Goal: Task Accomplishment & Management: Complete application form

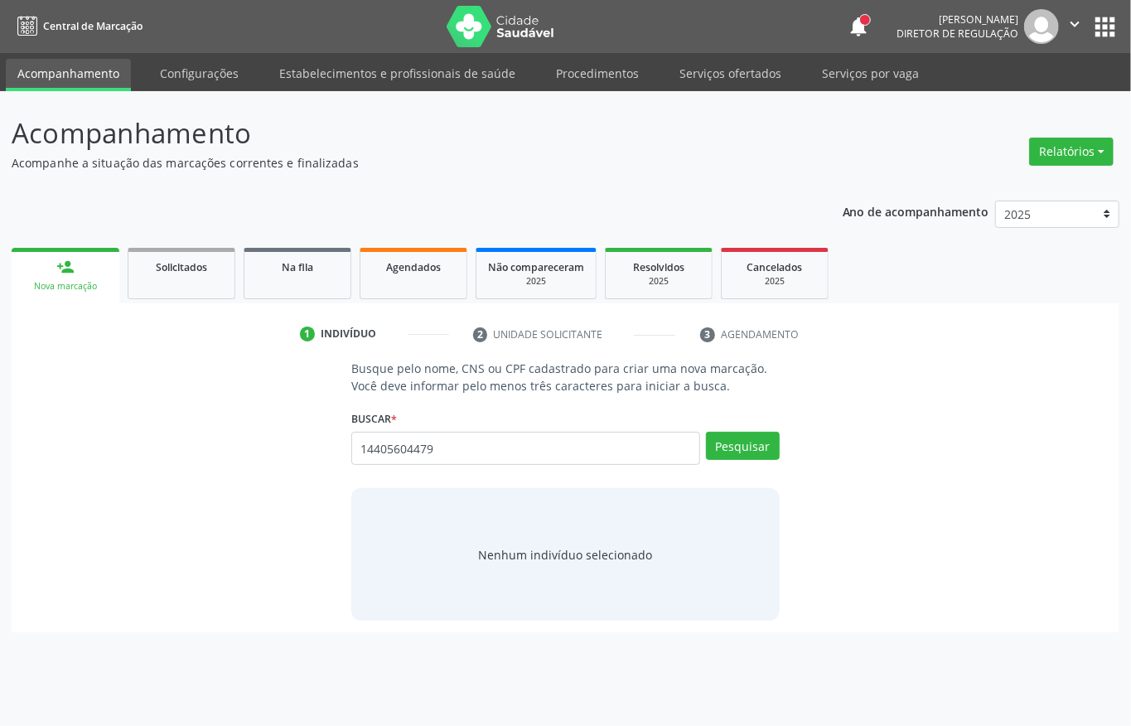
type input "14405604479"
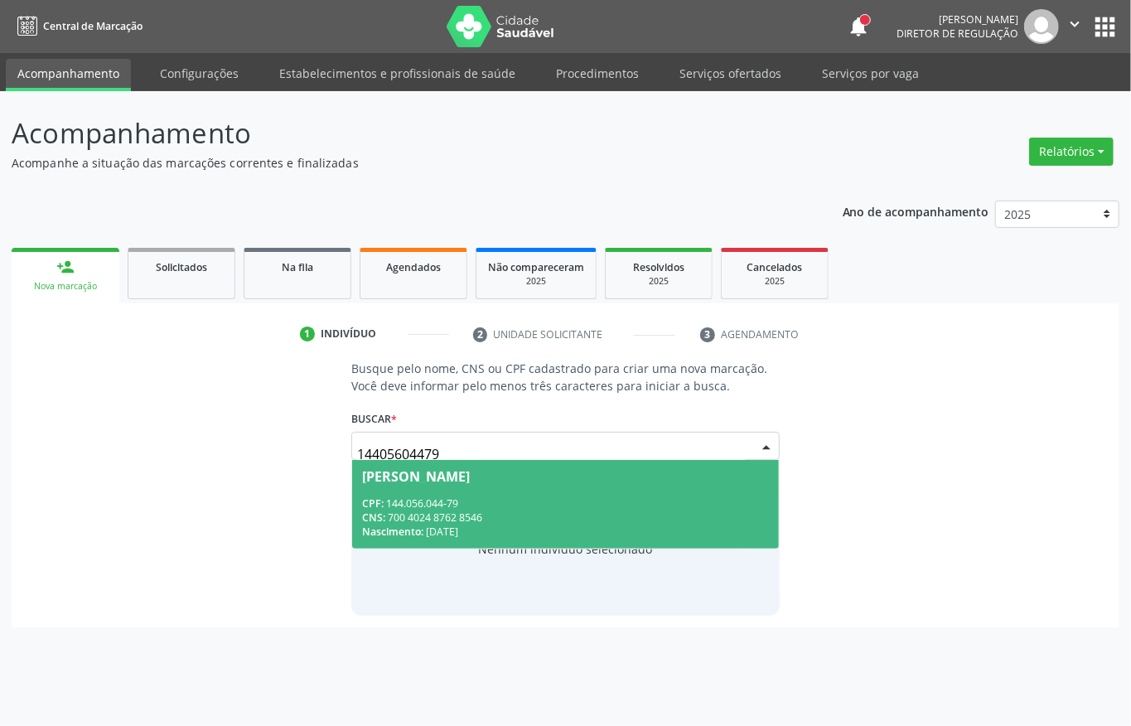
click at [369, 516] on span "CNS:" at bounding box center [373, 518] width 23 height 14
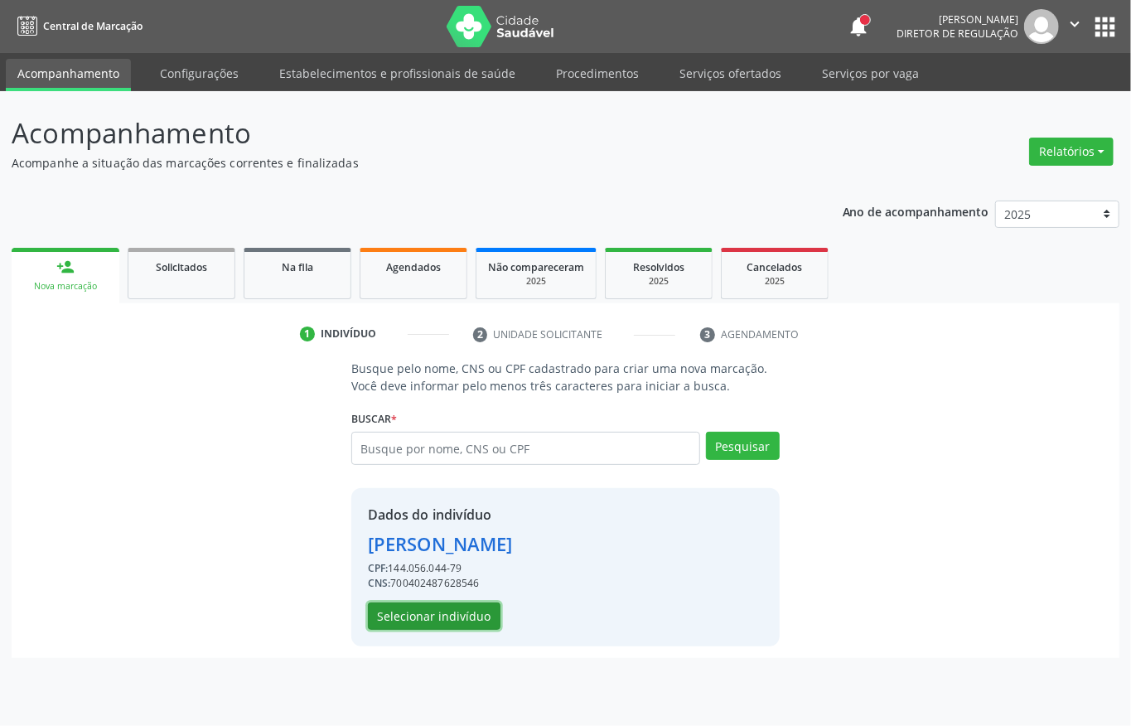
click at [432, 617] on button "Selecionar indivíduo" at bounding box center [434, 617] width 133 height 28
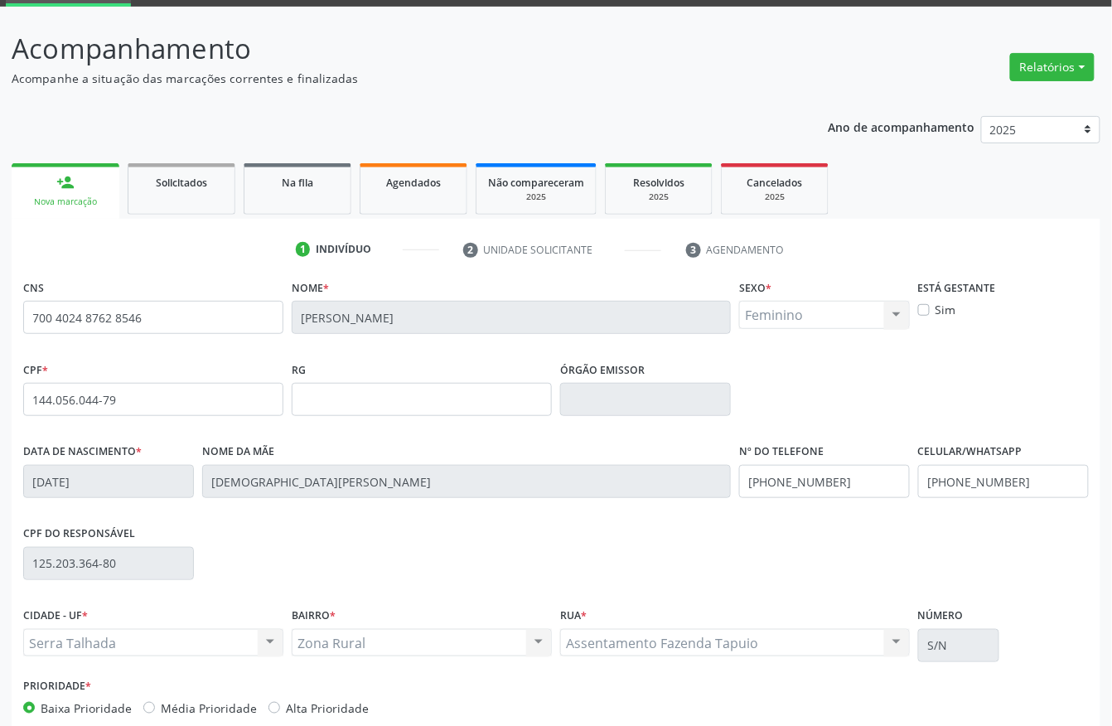
scroll to position [173, 0]
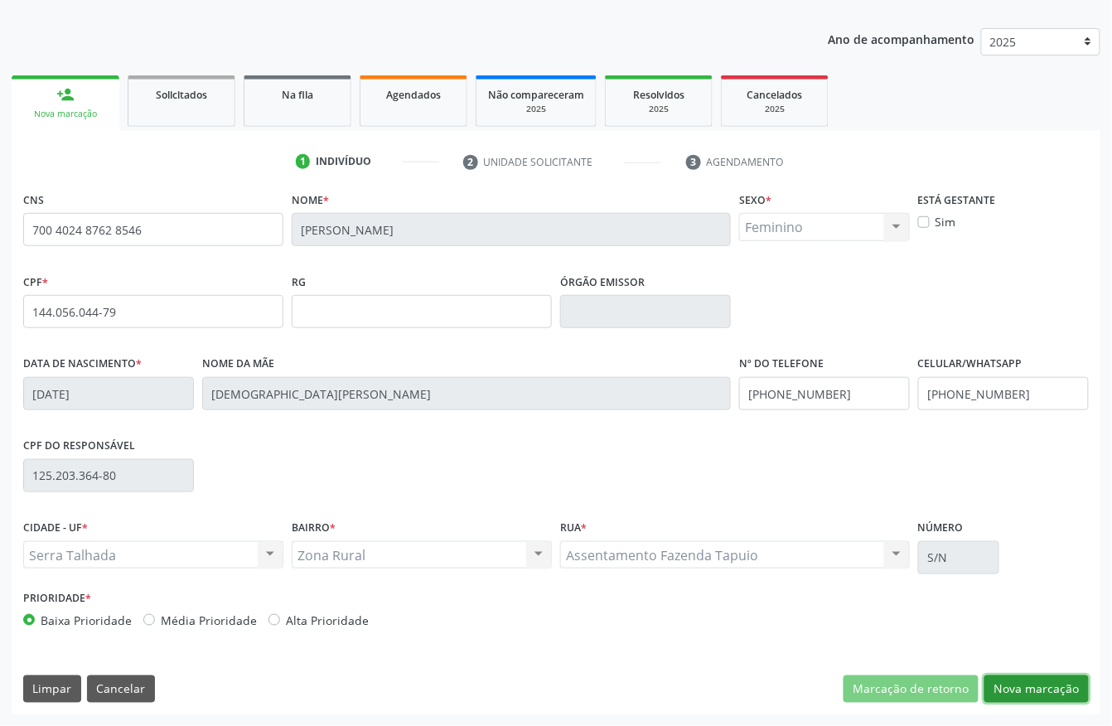
click at [1026, 685] on button "Nova marcação" at bounding box center [1037, 690] width 104 height 28
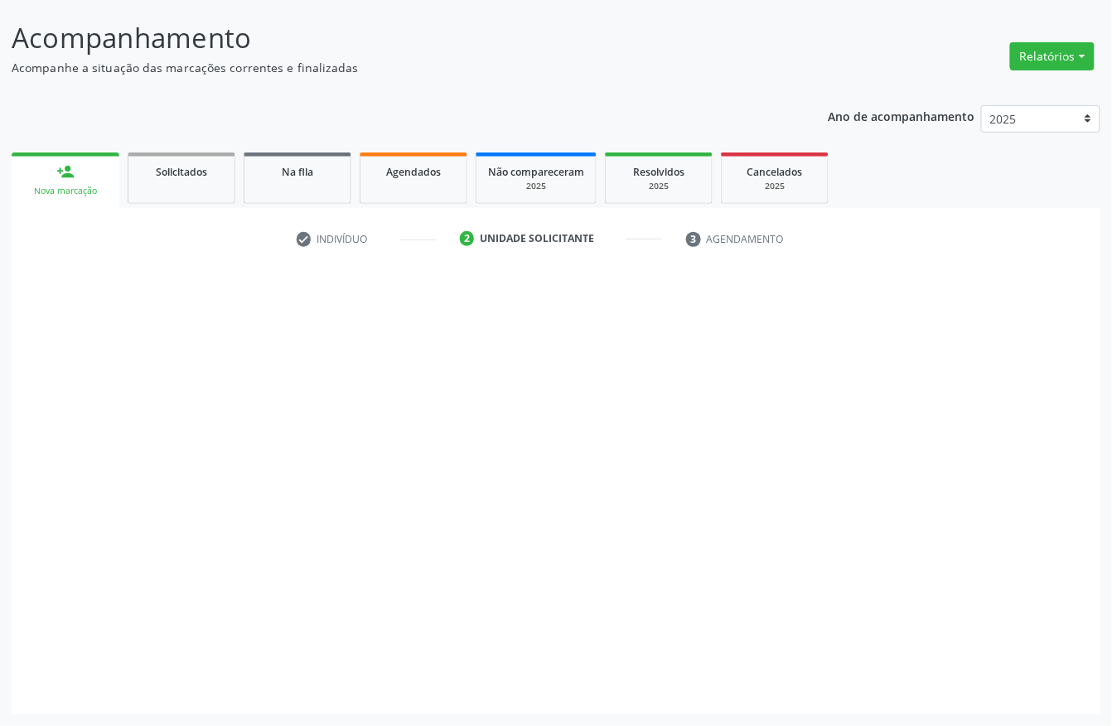
scroll to position [97, 0]
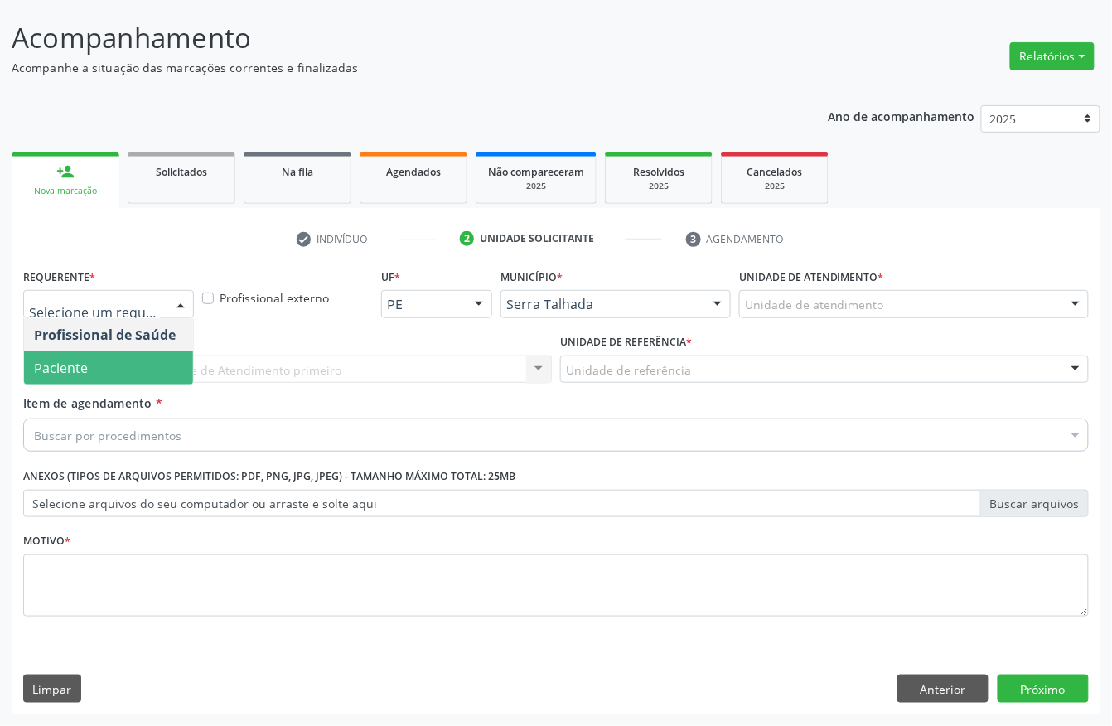
click at [98, 361] on span "Paciente" at bounding box center [108, 367] width 169 height 33
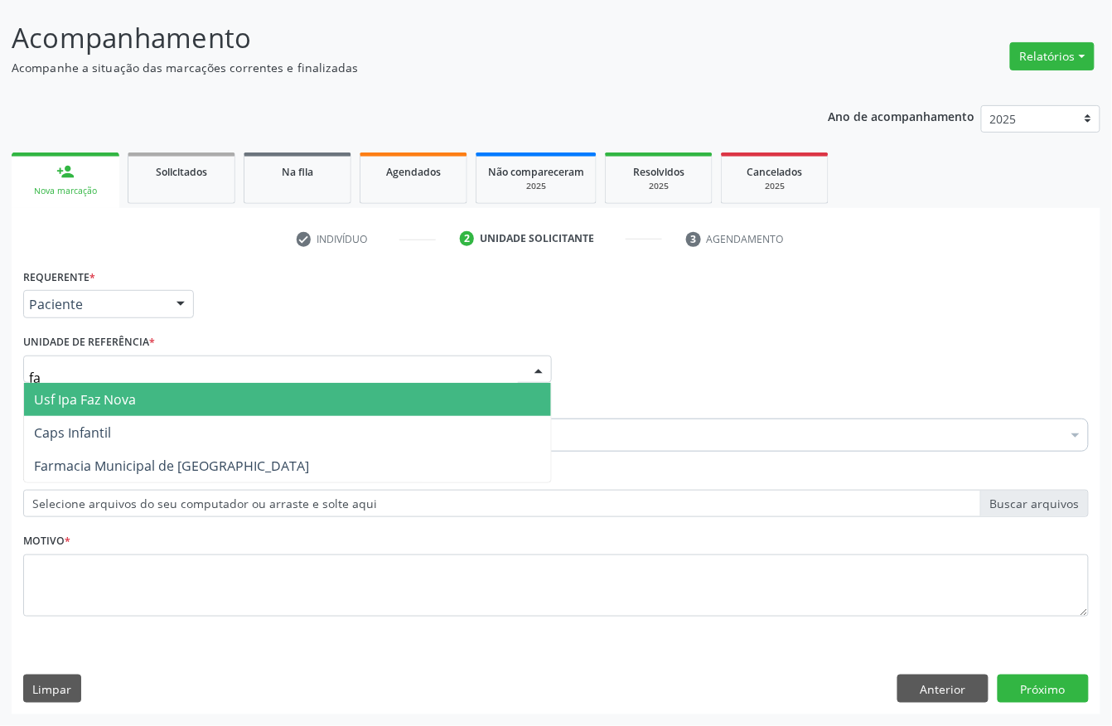
type input "faz"
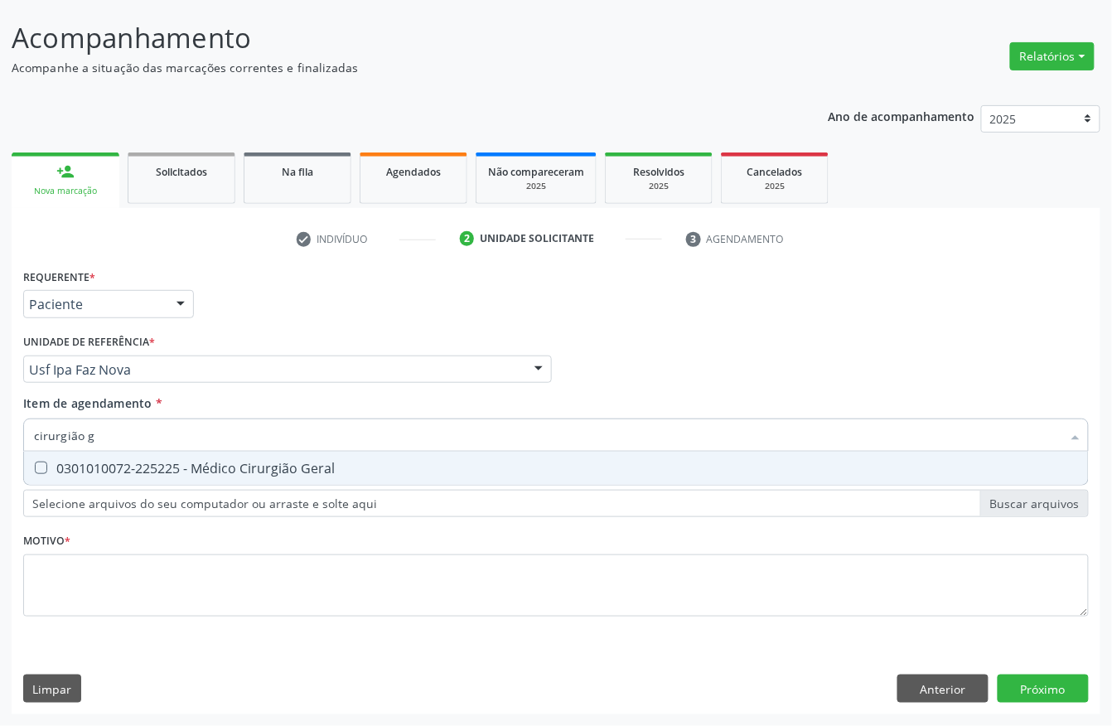
type input "cirurgião ge"
click at [184, 471] on div "0301010072-225225 - Médico Cirurgião Geral" at bounding box center [556, 468] width 1044 height 13
checkbox Geral "true"
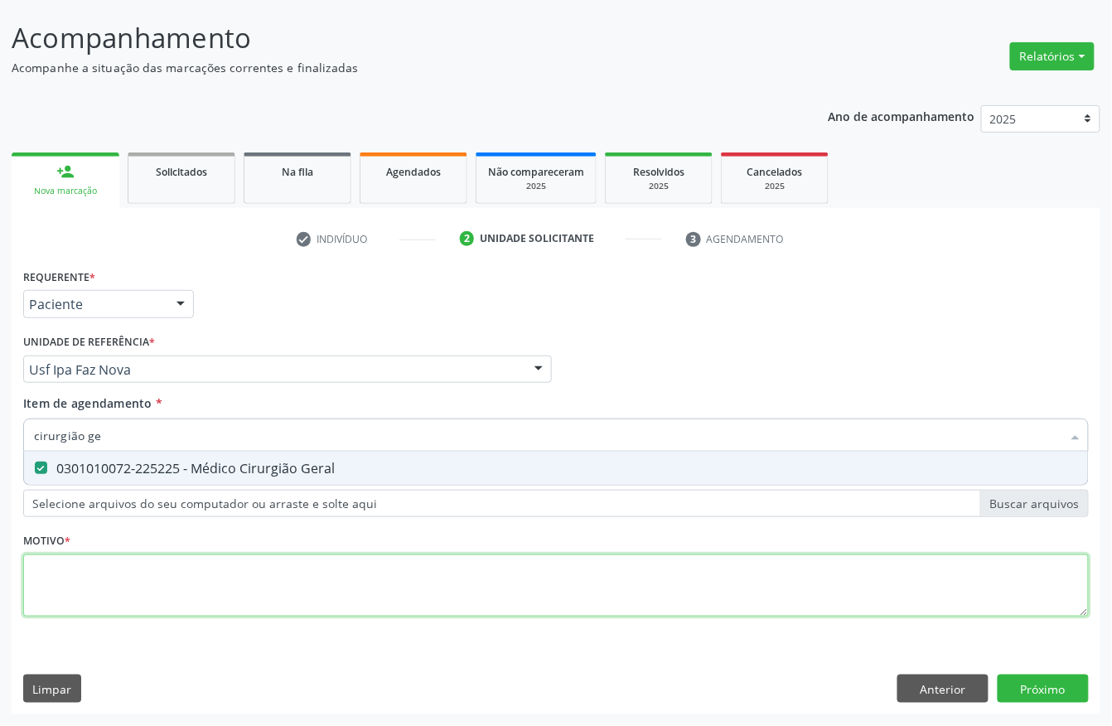
click at [104, 587] on div "Requerente * Paciente Profissional de Saúde Paciente Nenhum resultado encontrad…" at bounding box center [556, 451] width 1066 height 375
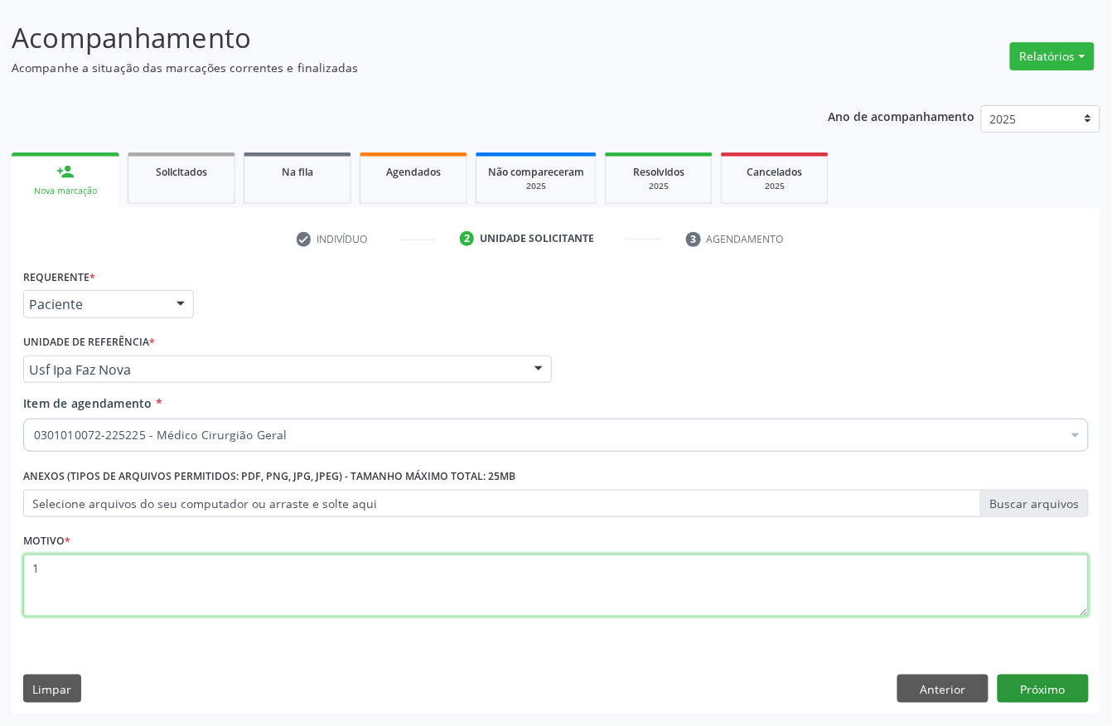
type textarea "1"
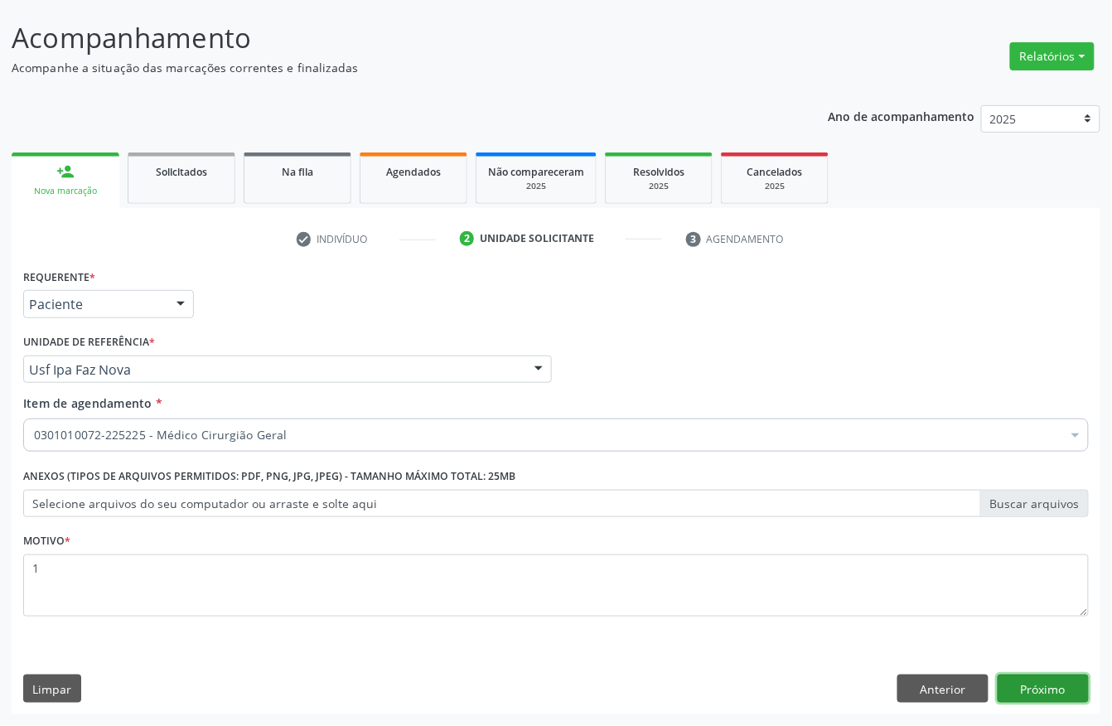
click at [1022, 691] on button "Próximo" at bounding box center [1043, 689] width 91 height 28
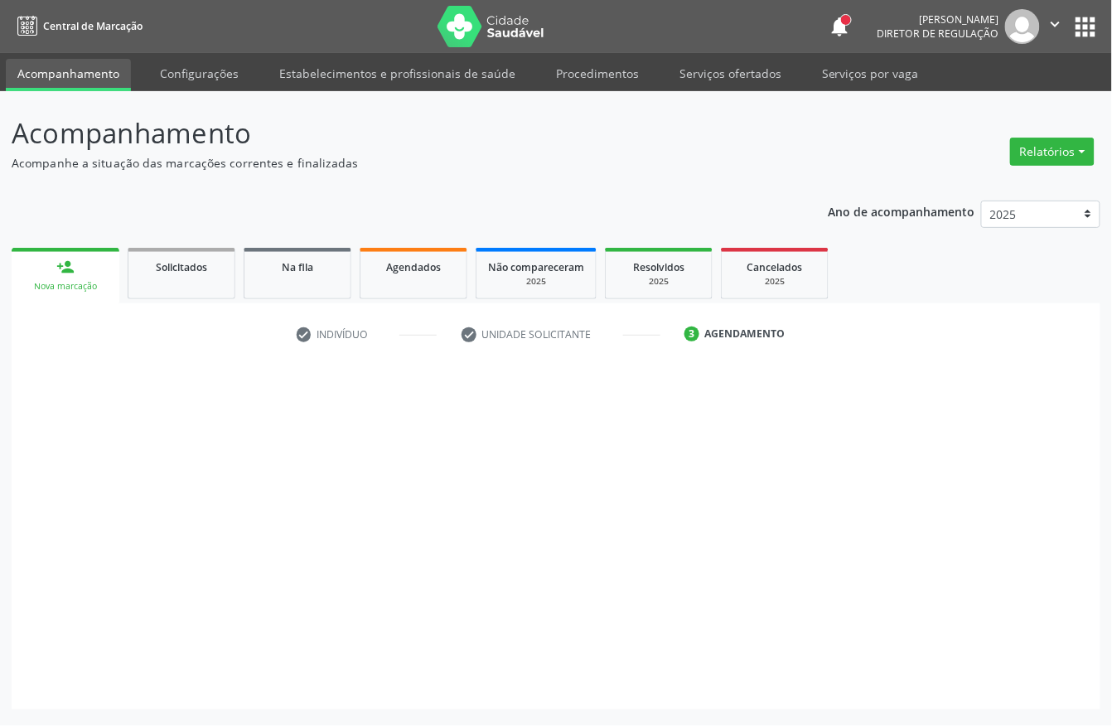
scroll to position [0, 0]
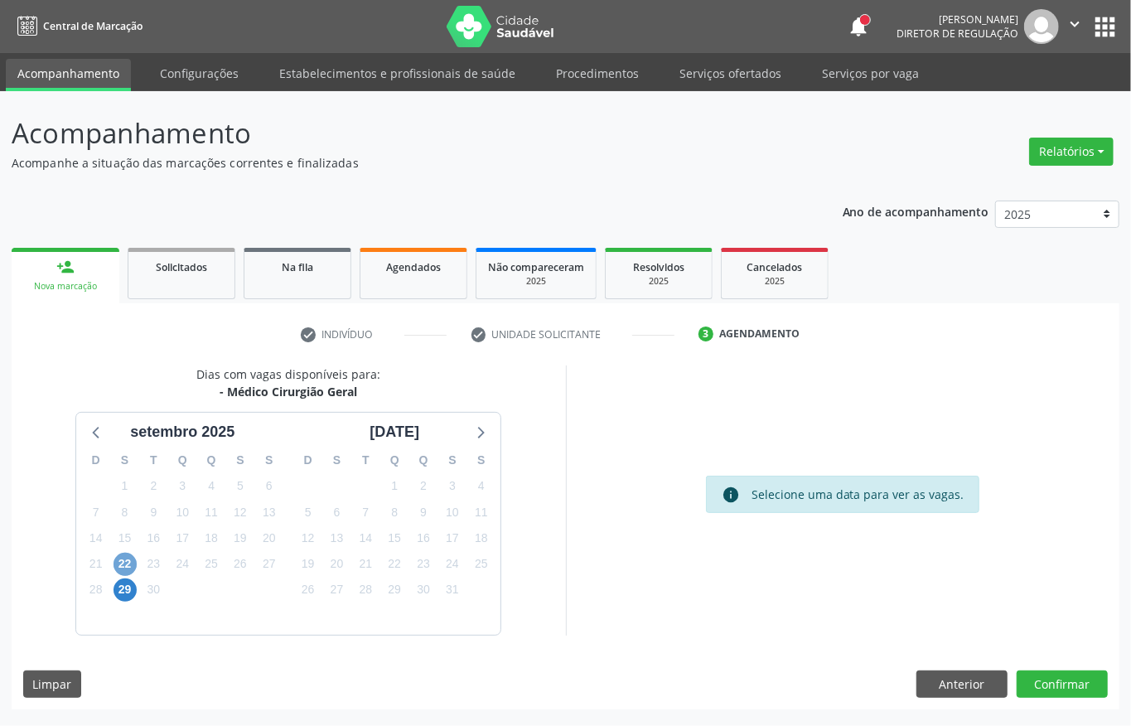
click at [114, 565] on span "22" at bounding box center [125, 564] width 23 height 23
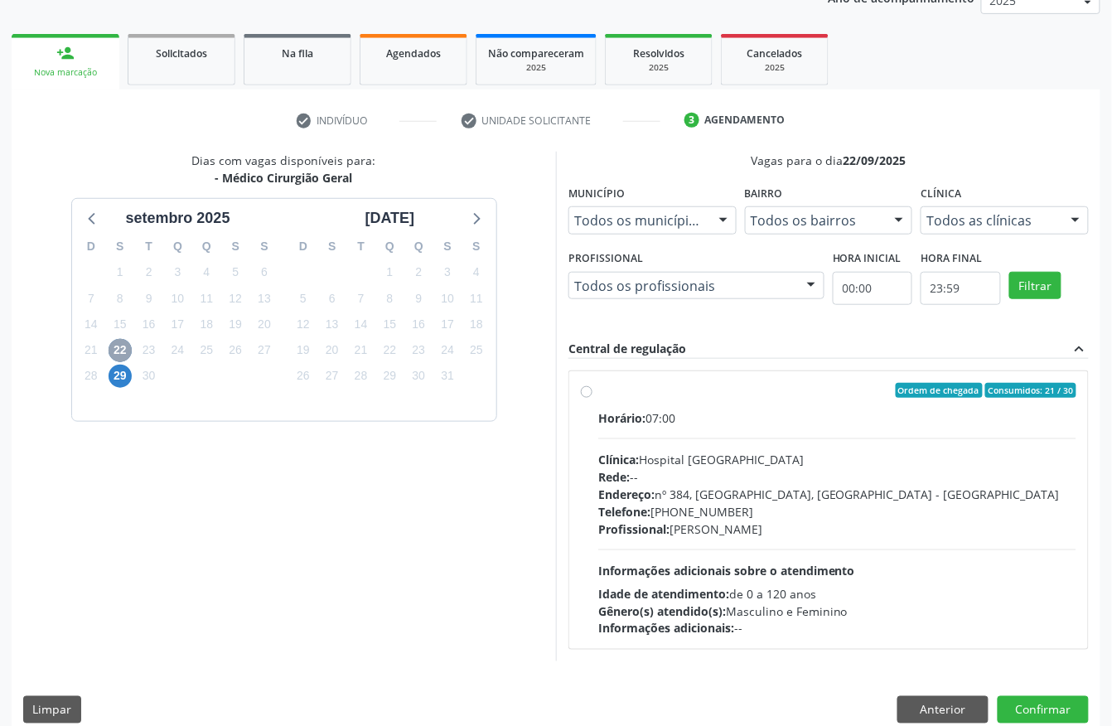
scroll to position [237, 0]
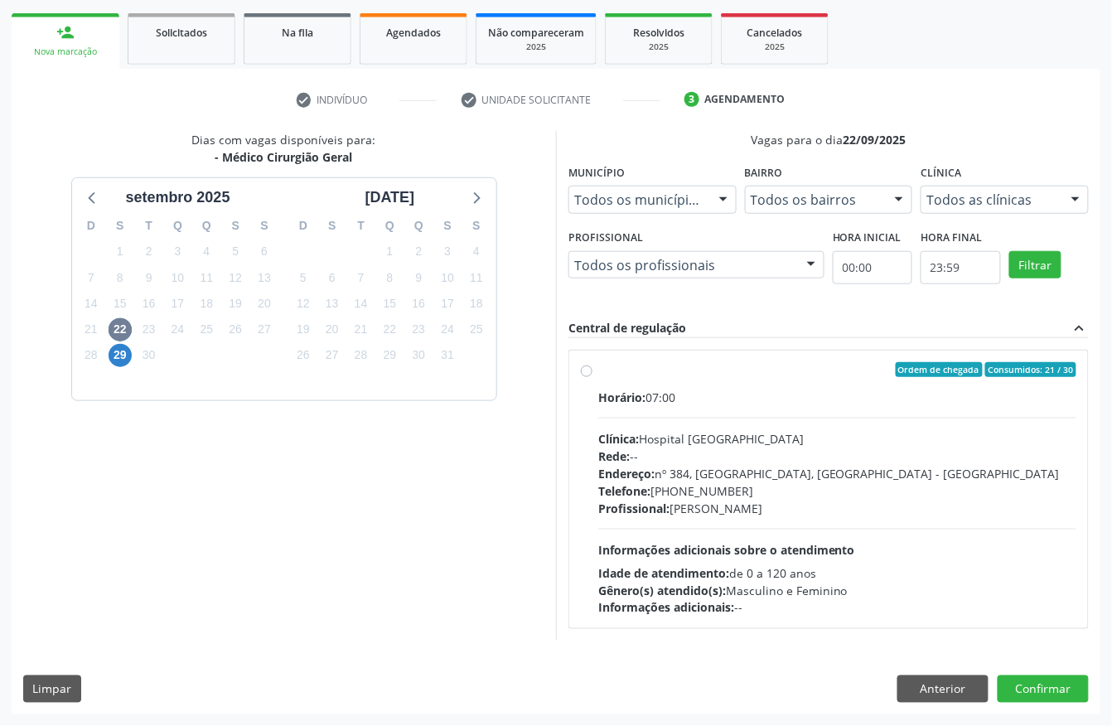
click at [753, 426] on div "Horário: 07:00 Clínica: Hospital [GEOGRAPHIC_DATA] Rede: -- Endereço: [STREET_A…" at bounding box center [837, 503] width 478 height 228
click at [593, 377] on input "Ordem de chegada Consumidos: 21 / 30 Horário: 07:00 Clínica: Hospital [GEOGRAPH…" at bounding box center [587, 369] width 12 height 15
radio input "true"
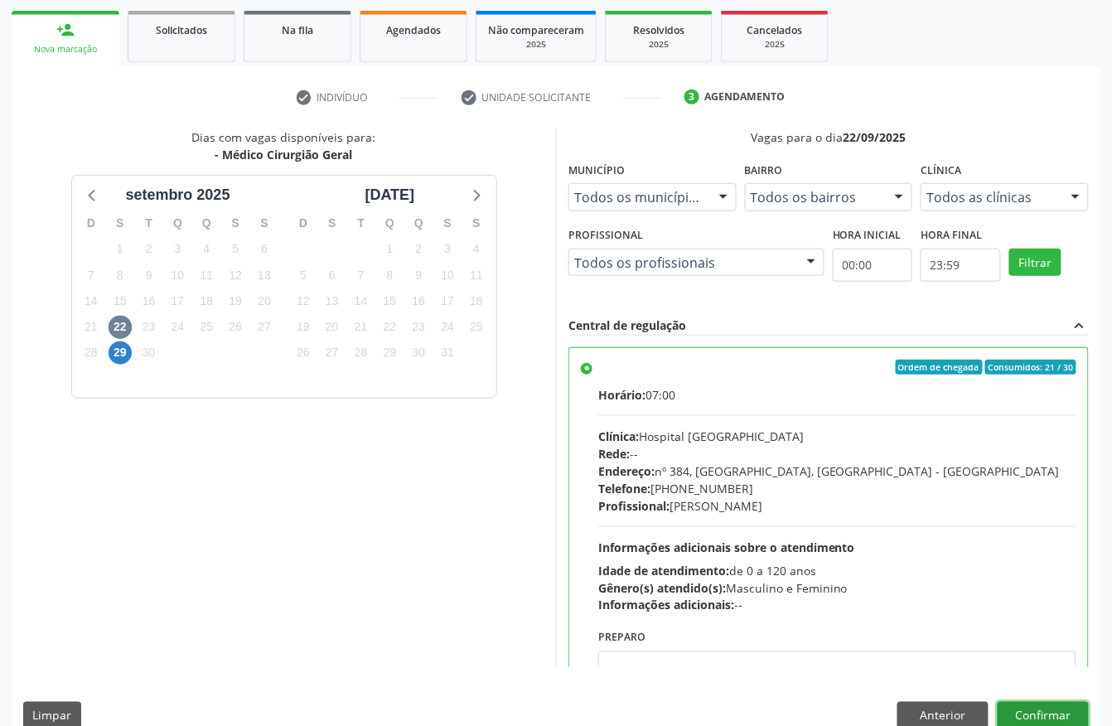
click at [1055, 705] on button "Confirmar" at bounding box center [1043, 716] width 91 height 28
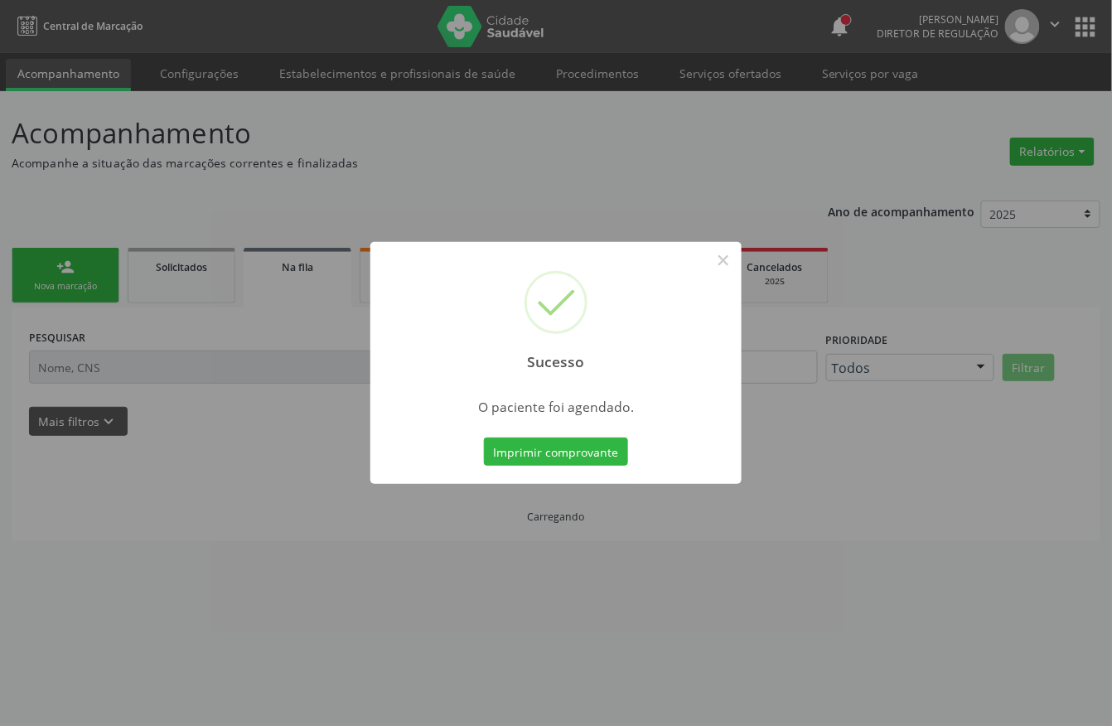
scroll to position [0, 0]
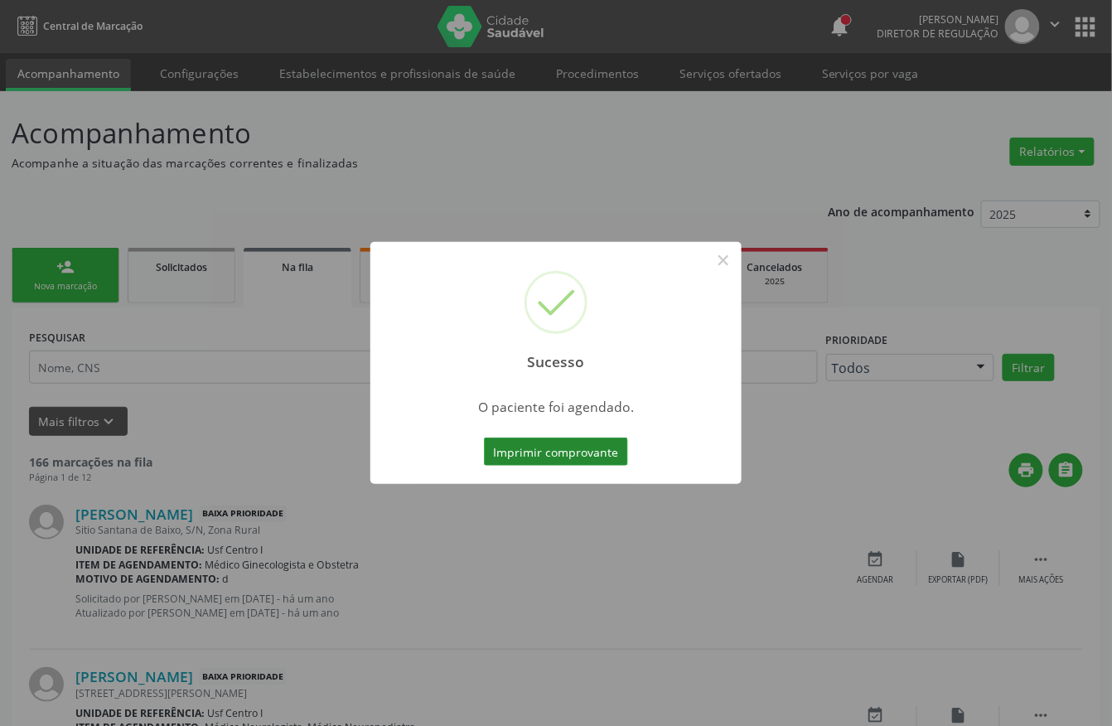
click at [597, 452] on button "Imprimir comprovante" at bounding box center [556, 452] width 144 height 28
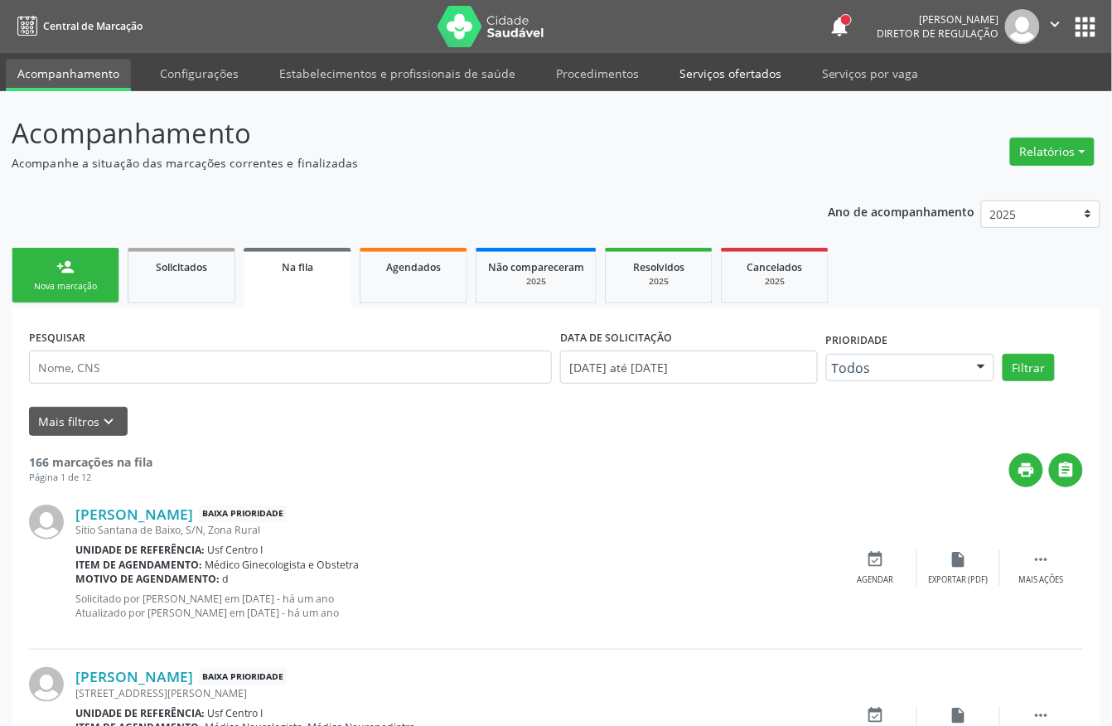
click at [734, 73] on link "Serviços ofertados" at bounding box center [730, 73] width 125 height 29
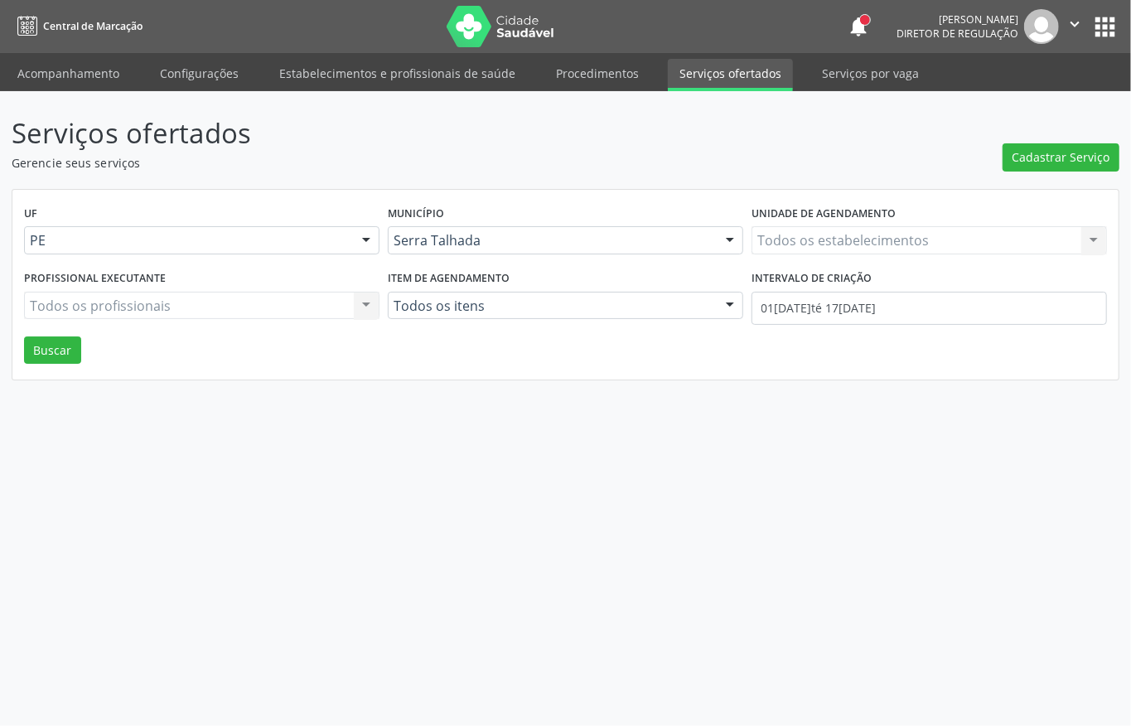
click at [850, 239] on div "Todos os estabelecimentos Todos os estabelecimentos Nenhum resultado encontrado…" at bounding box center [930, 240] width 356 height 28
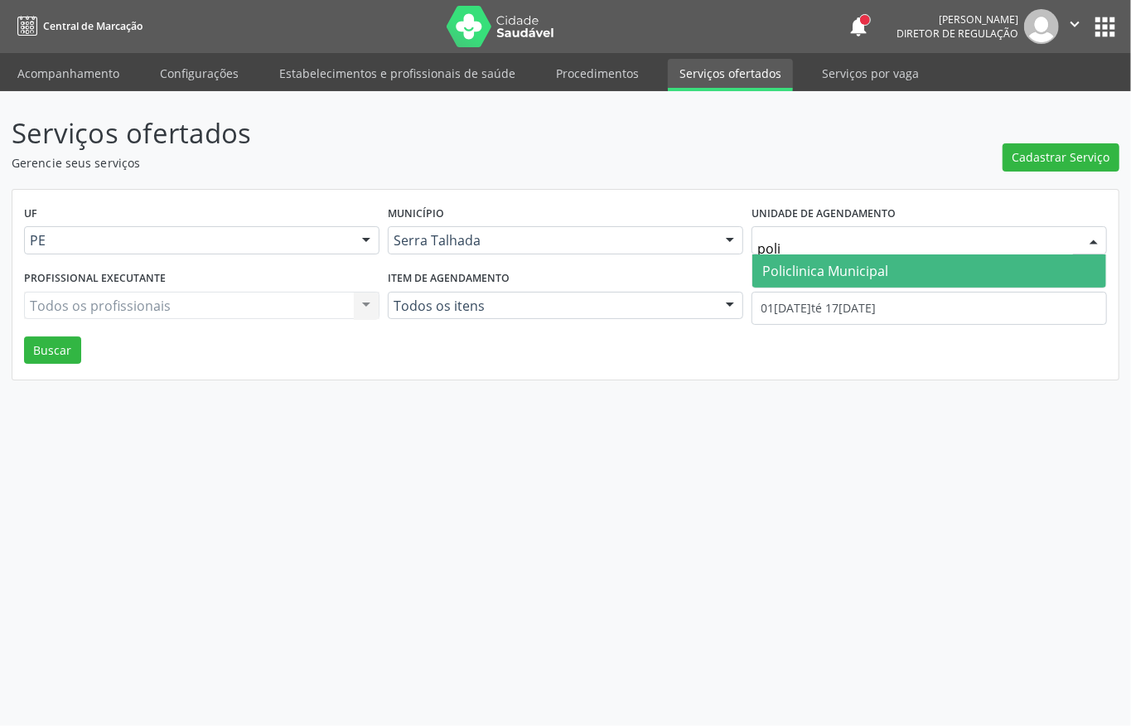
type input "polic"
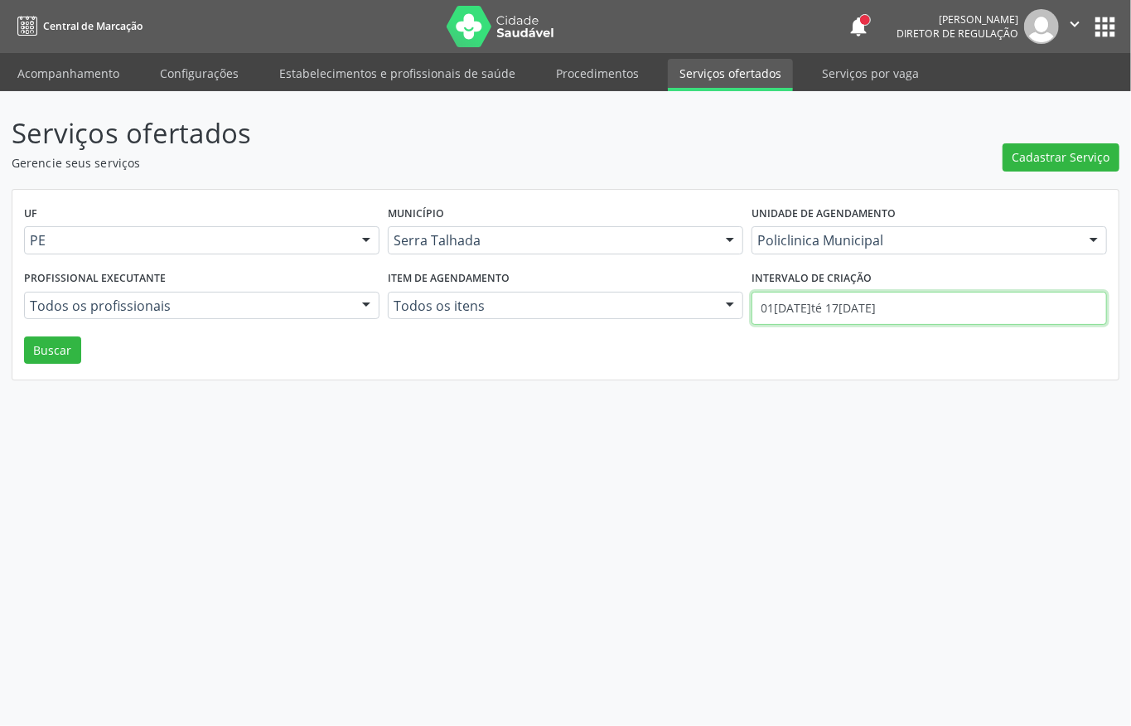
click at [855, 302] on input "01[DATE]té 17[DATE]" at bounding box center [930, 308] width 356 height 33
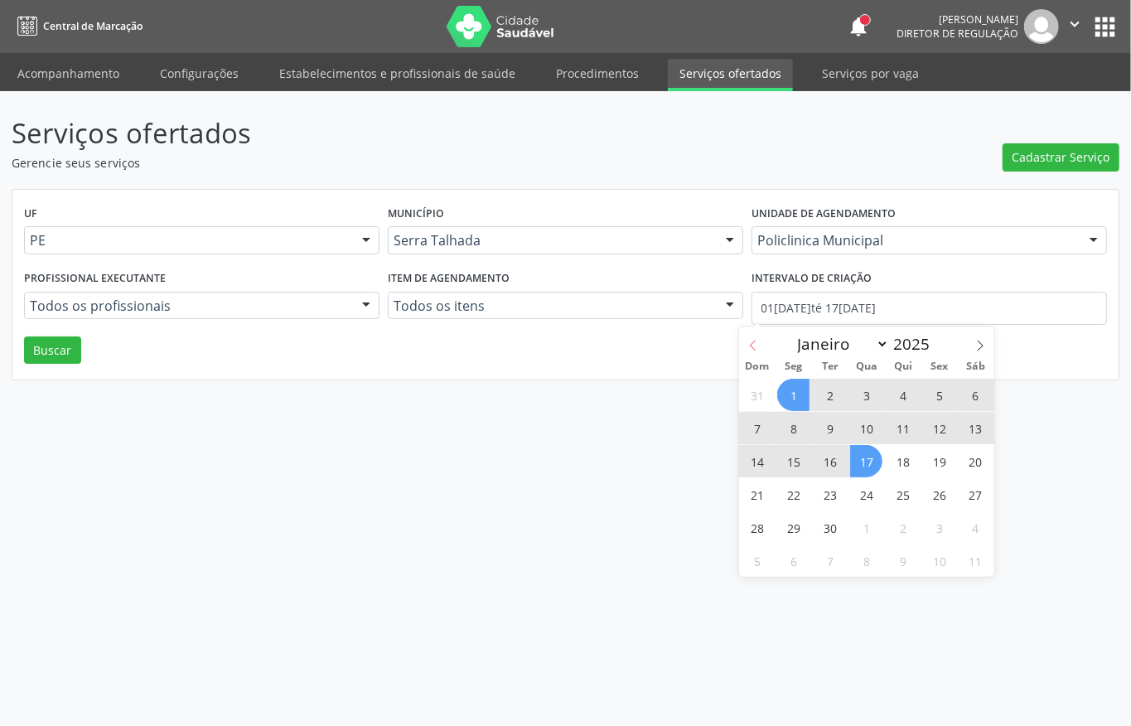
click at [748, 343] on icon at bounding box center [754, 346] width 12 height 12
select select "7"
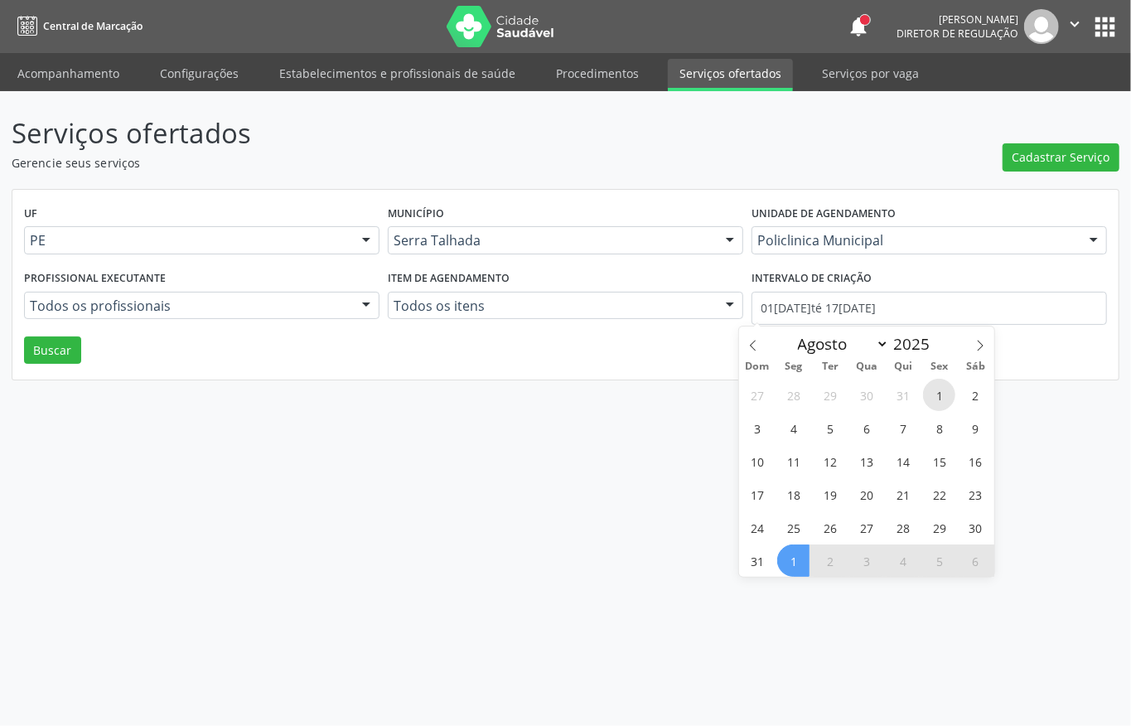
click at [933, 396] on span "1" at bounding box center [939, 395] width 32 height 32
type input "[DATE]"
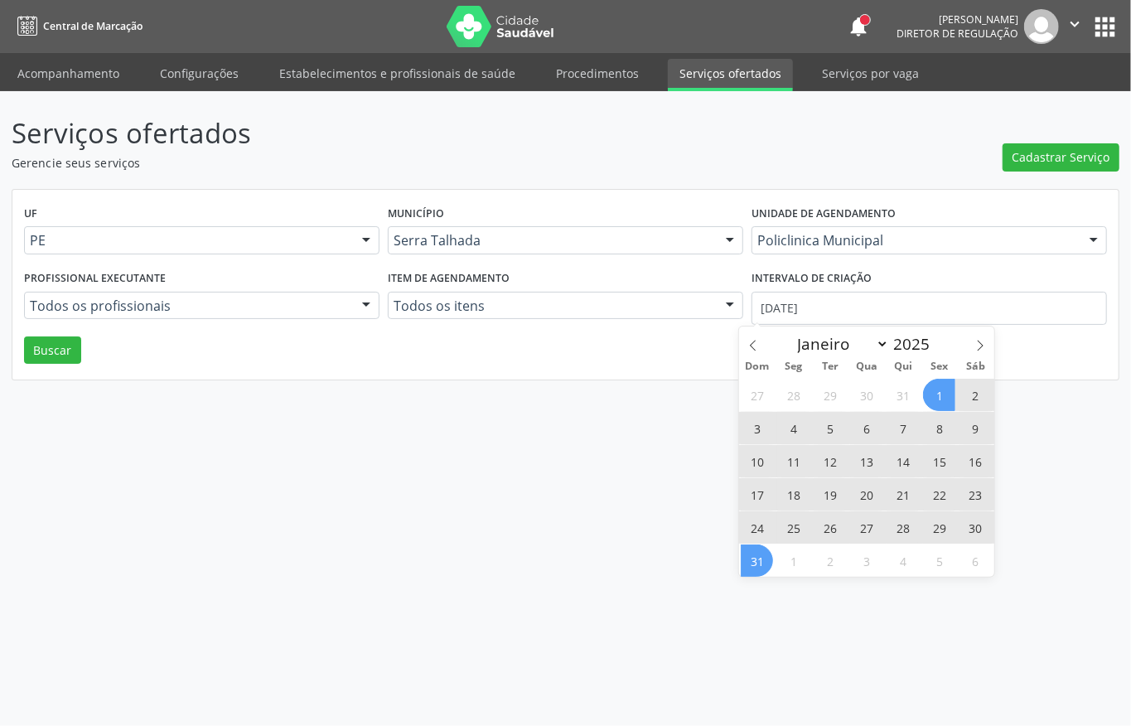
click at [750, 555] on span "31" at bounding box center [757, 561] width 32 height 32
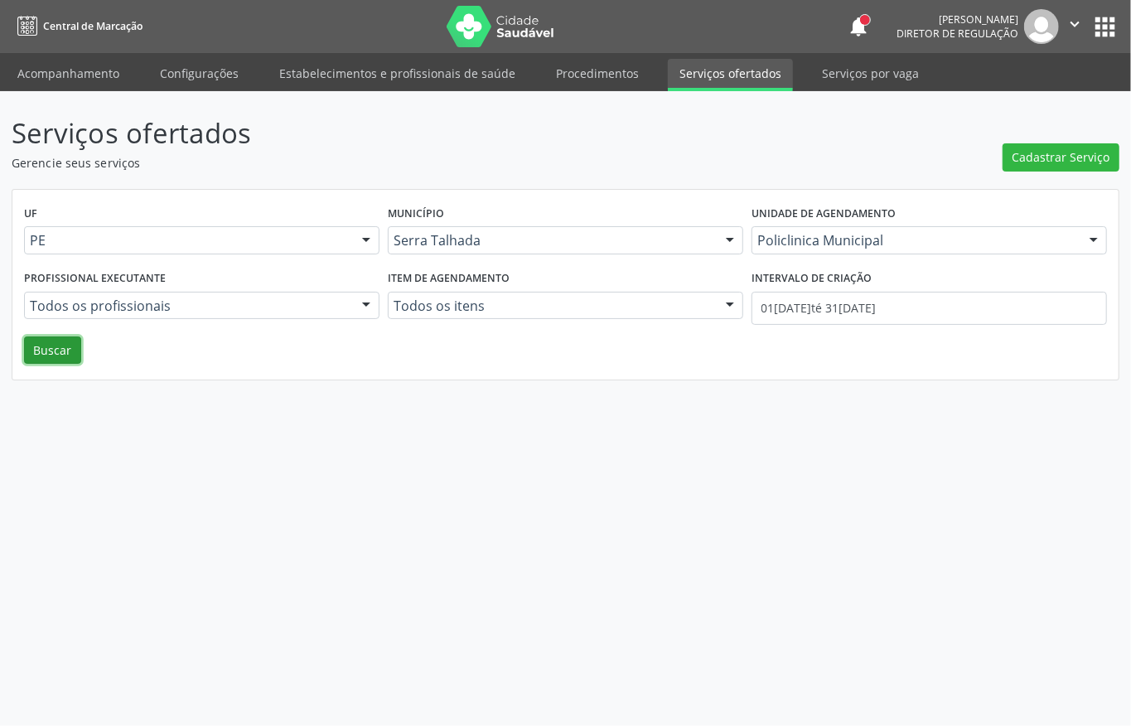
click at [43, 361] on button "Buscar" at bounding box center [52, 351] width 57 height 28
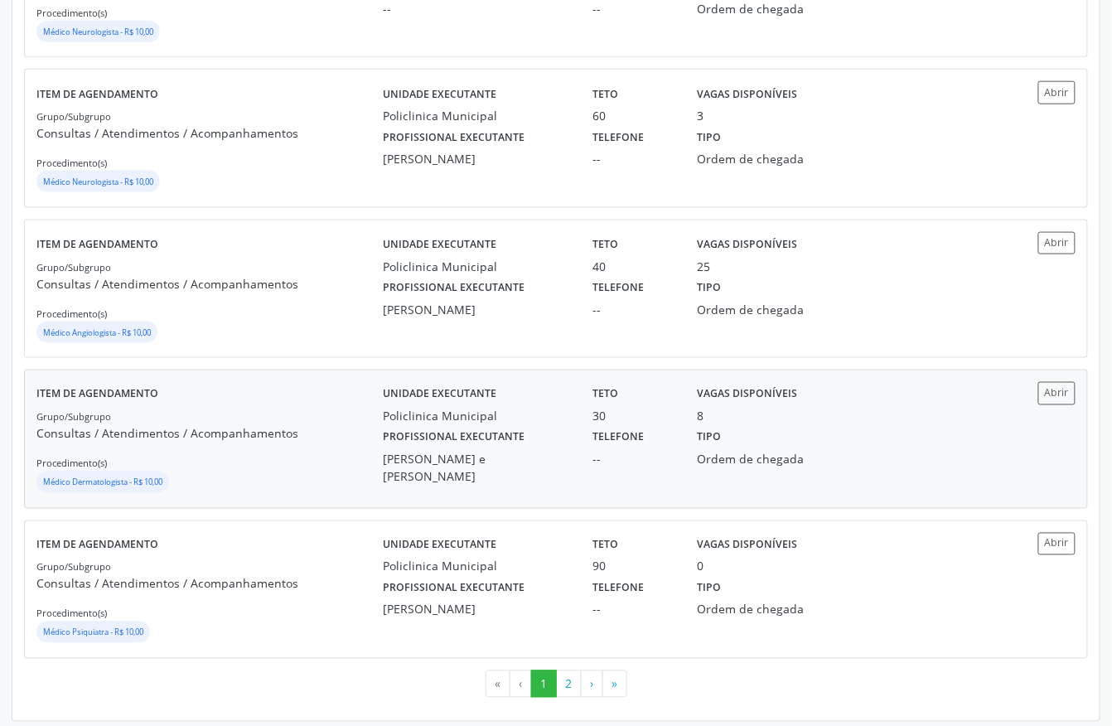
scroll to position [2150, 0]
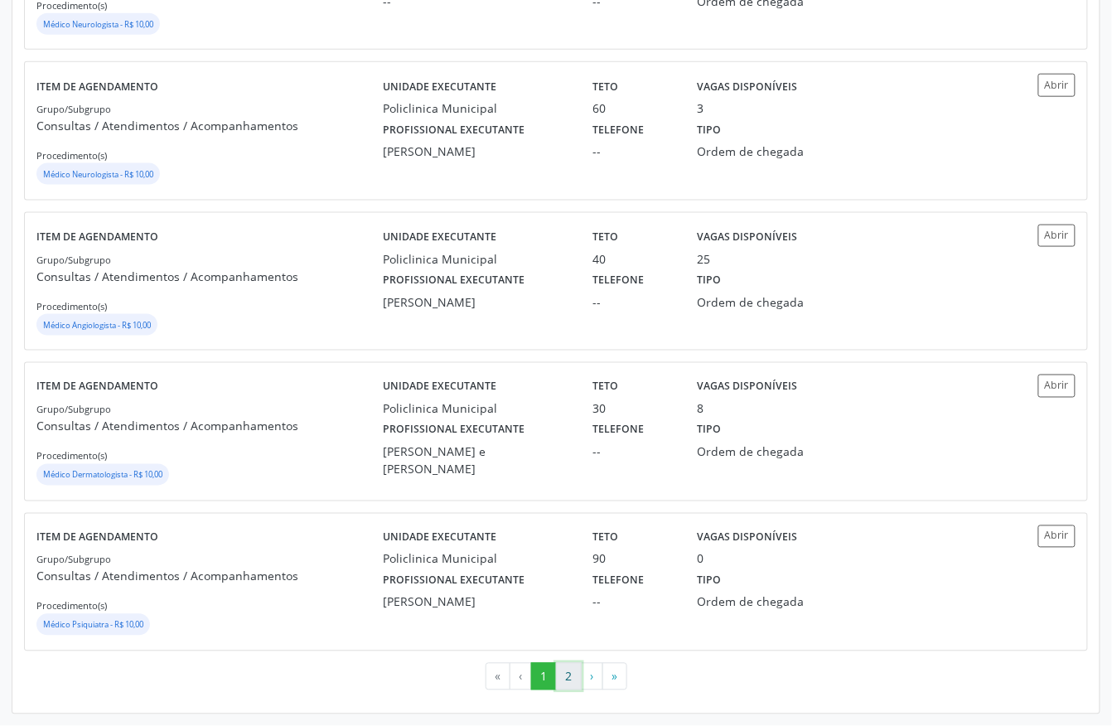
click at [565, 666] on button "2" at bounding box center [569, 677] width 26 height 28
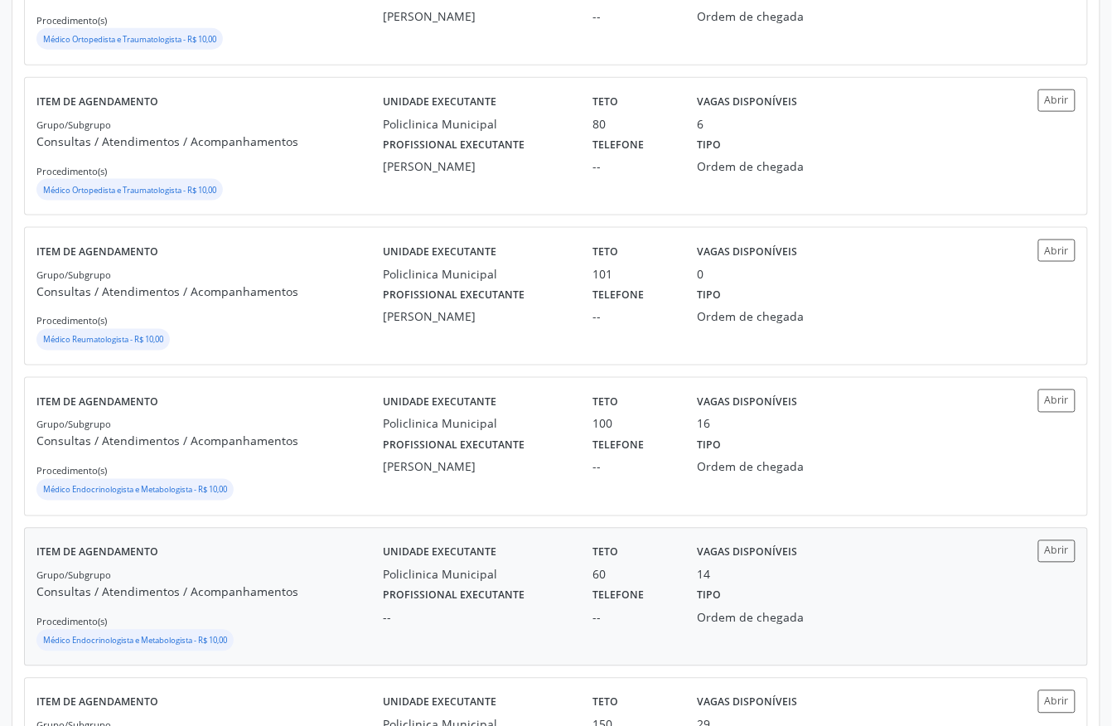
scroll to position [695, 0]
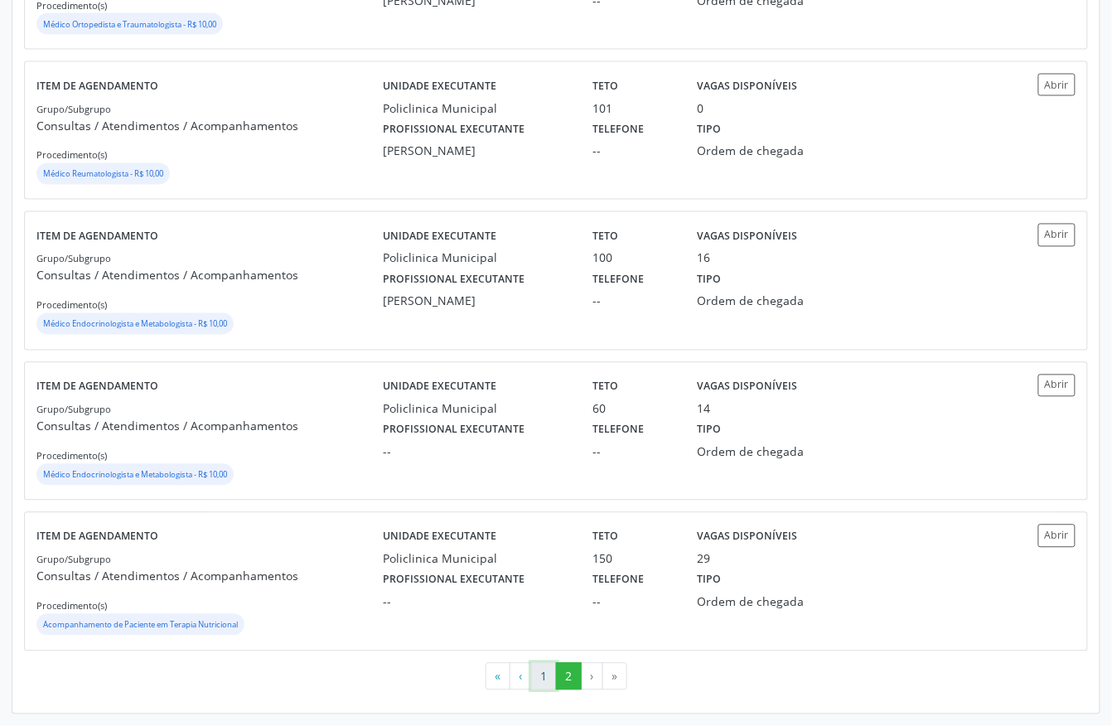
click at [539, 675] on button "1" at bounding box center [544, 677] width 26 height 28
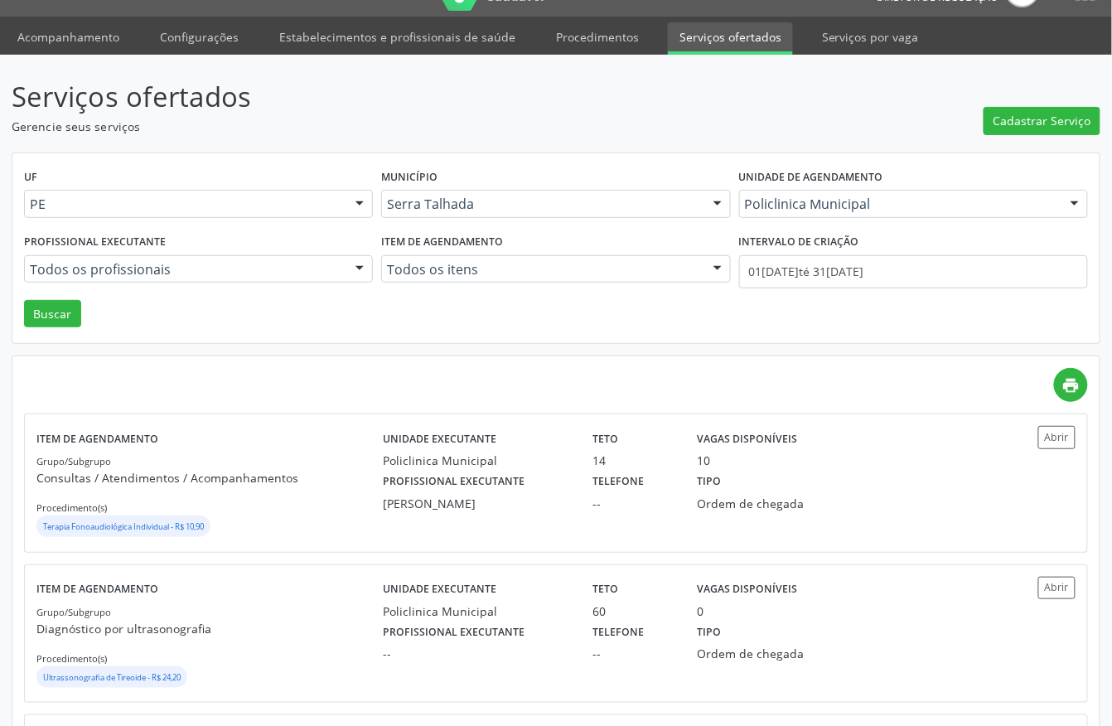
scroll to position [0, 0]
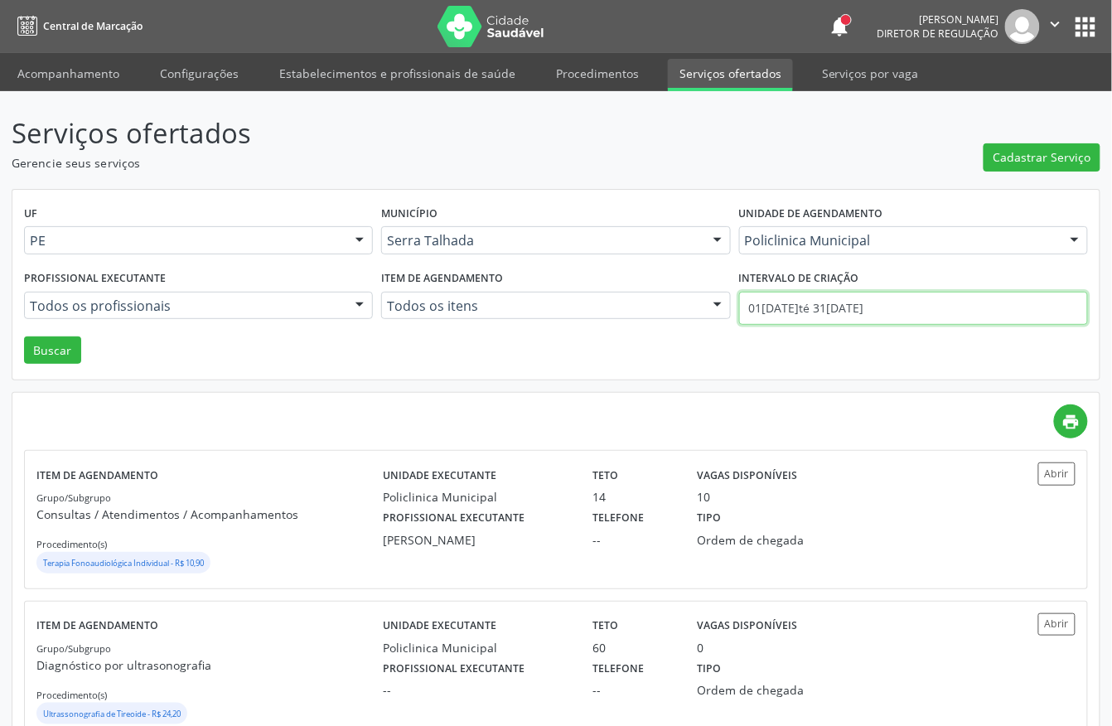
click at [758, 305] on input "01[DATE]té 31[DATE]" at bounding box center [913, 308] width 349 height 33
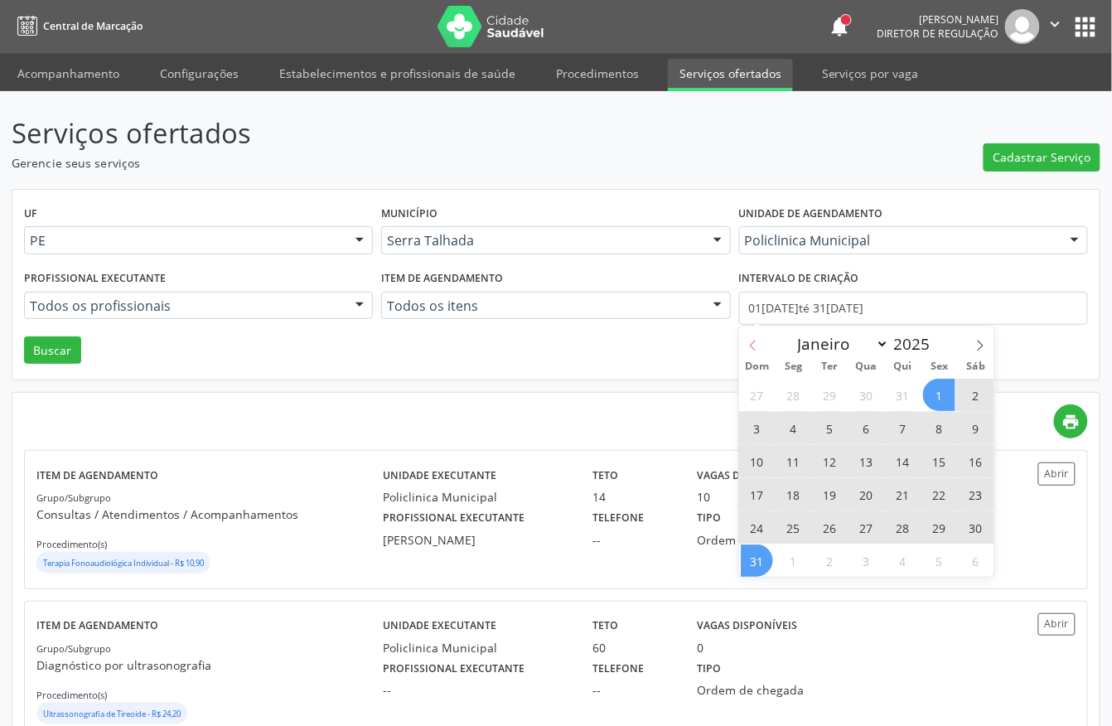
click at [757, 342] on icon at bounding box center [754, 346] width 12 height 12
select select "6"
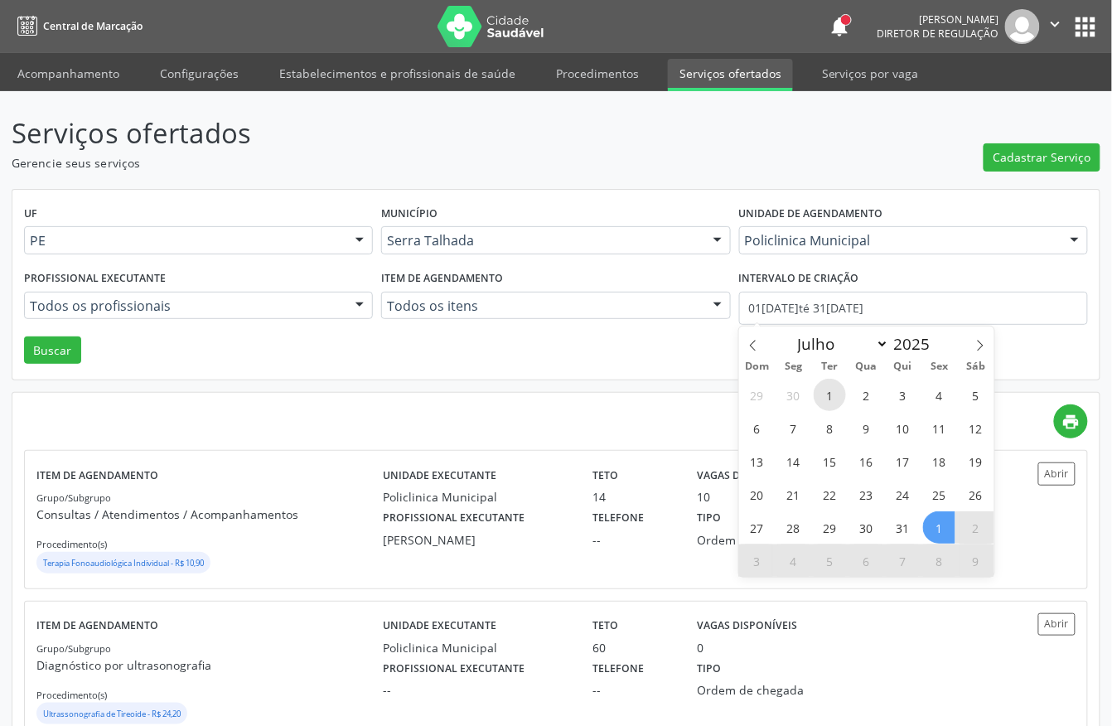
click at [833, 392] on span "1" at bounding box center [830, 395] width 32 height 32
type input "[DATE]"
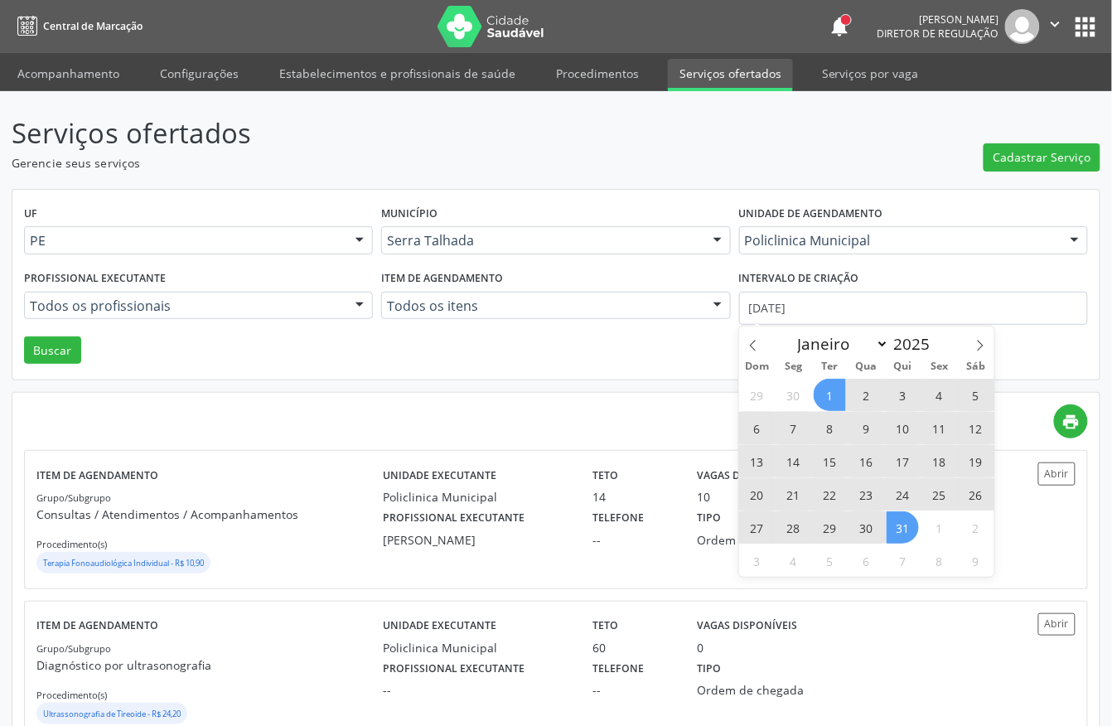
click at [902, 521] on span "31" at bounding box center [903, 527] width 32 height 32
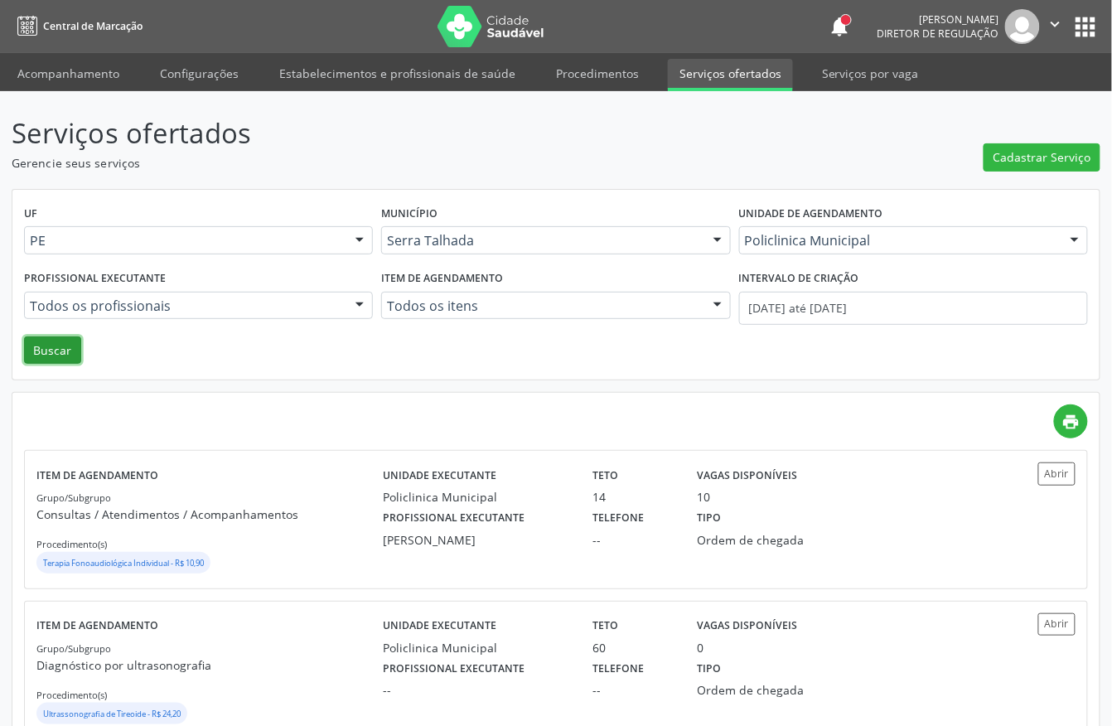
click at [71, 358] on button "Buscar" at bounding box center [52, 351] width 57 height 28
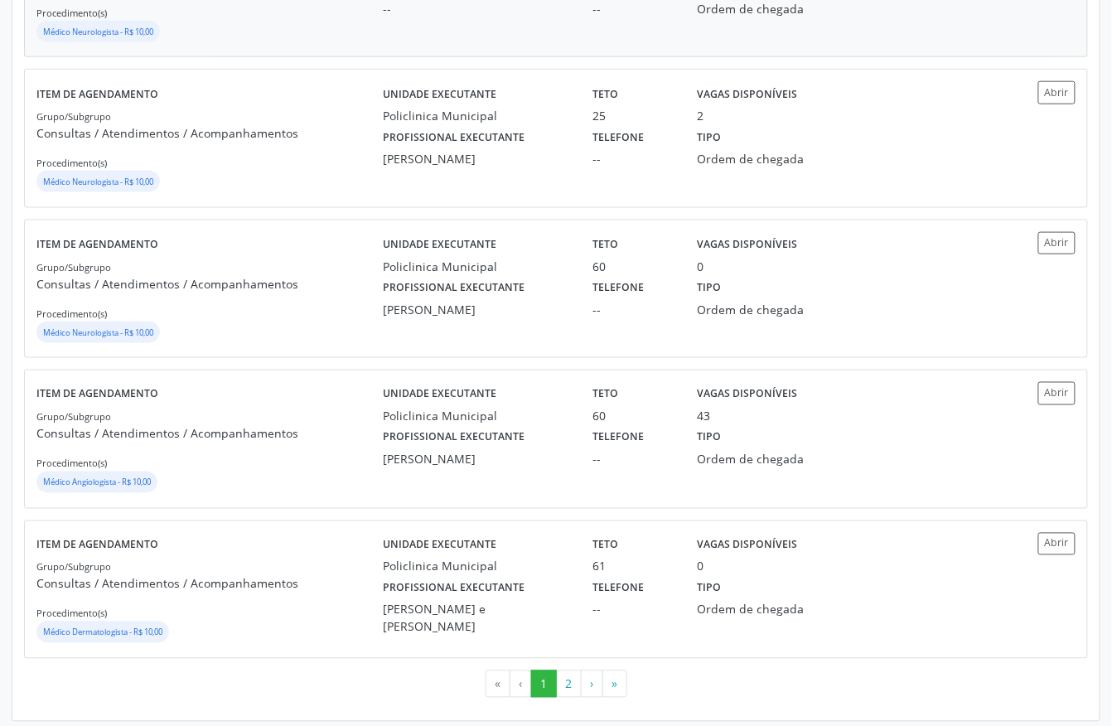
scroll to position [2150, 0]
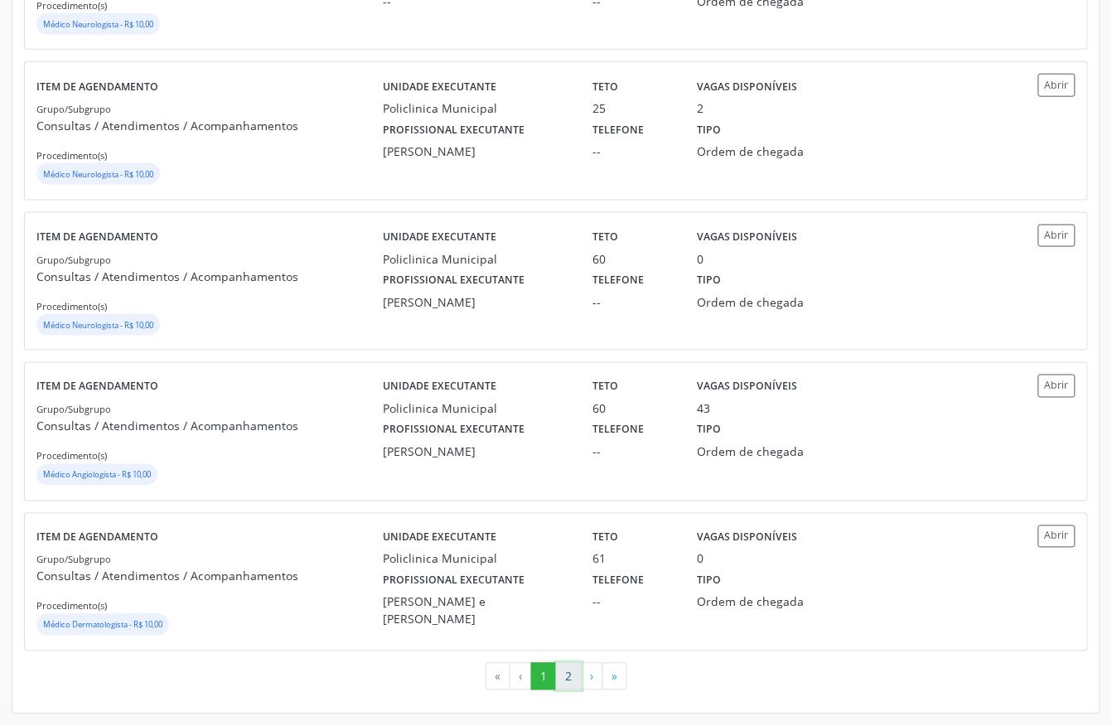
click at [564, 681] on button "2" at bounding box center [569, 677] width 26 height 28
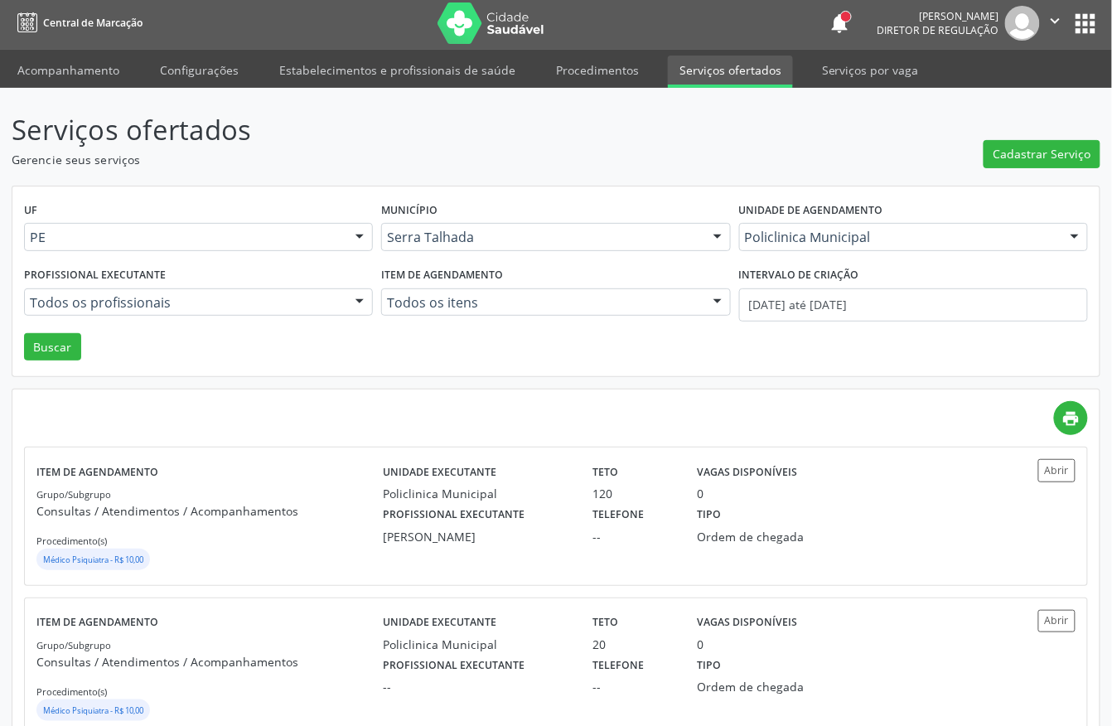
scroll to position [0, 0]
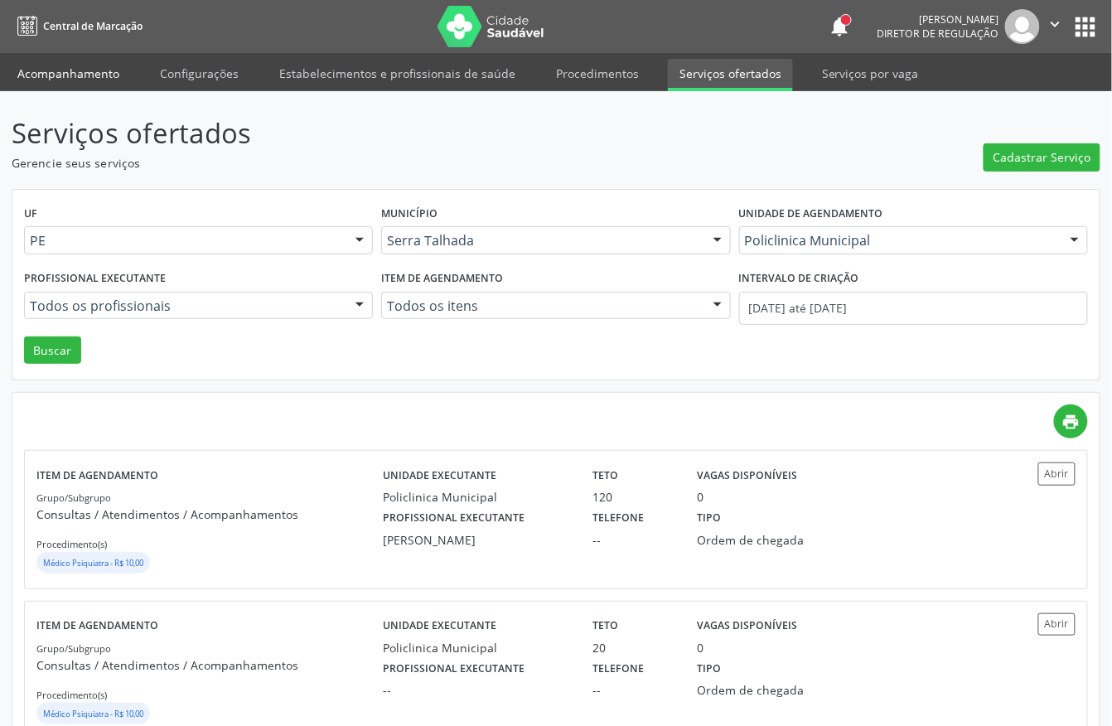
click at [55, 83] on link "Acompanhamento" at bounding box center [68, 73] width 125 height 29
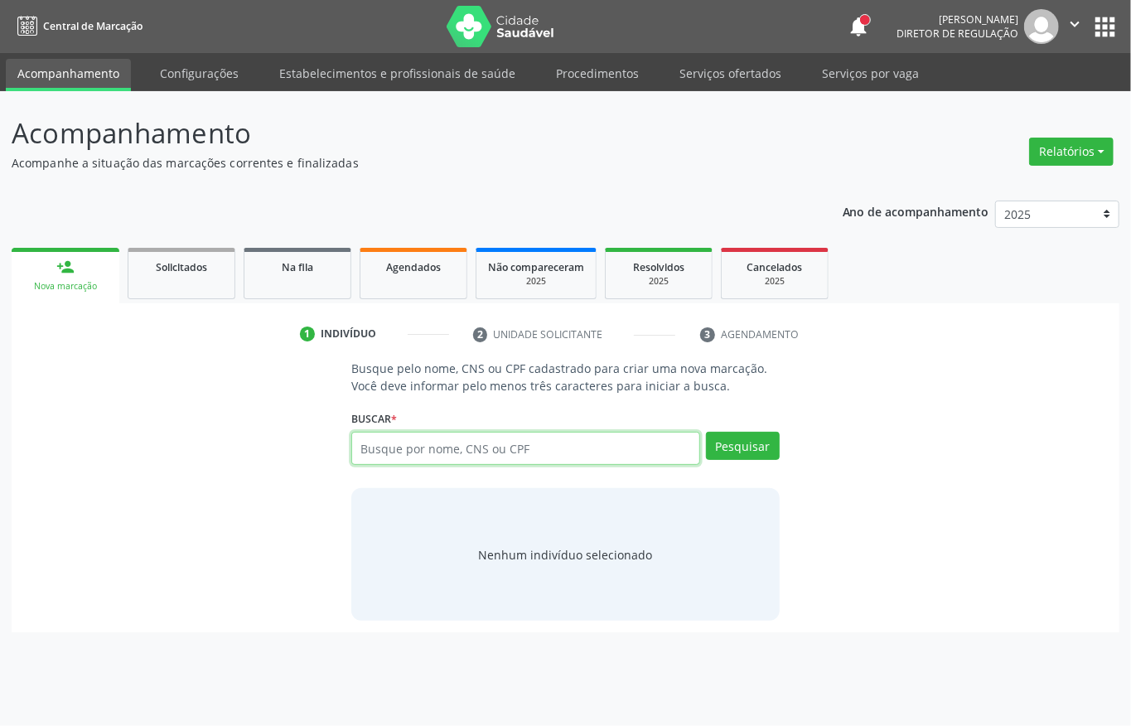
click at [525, 451] on input "text" at bounding box center [525, 448] width 349 height 33
type input "[PERSON_NAME] de med"
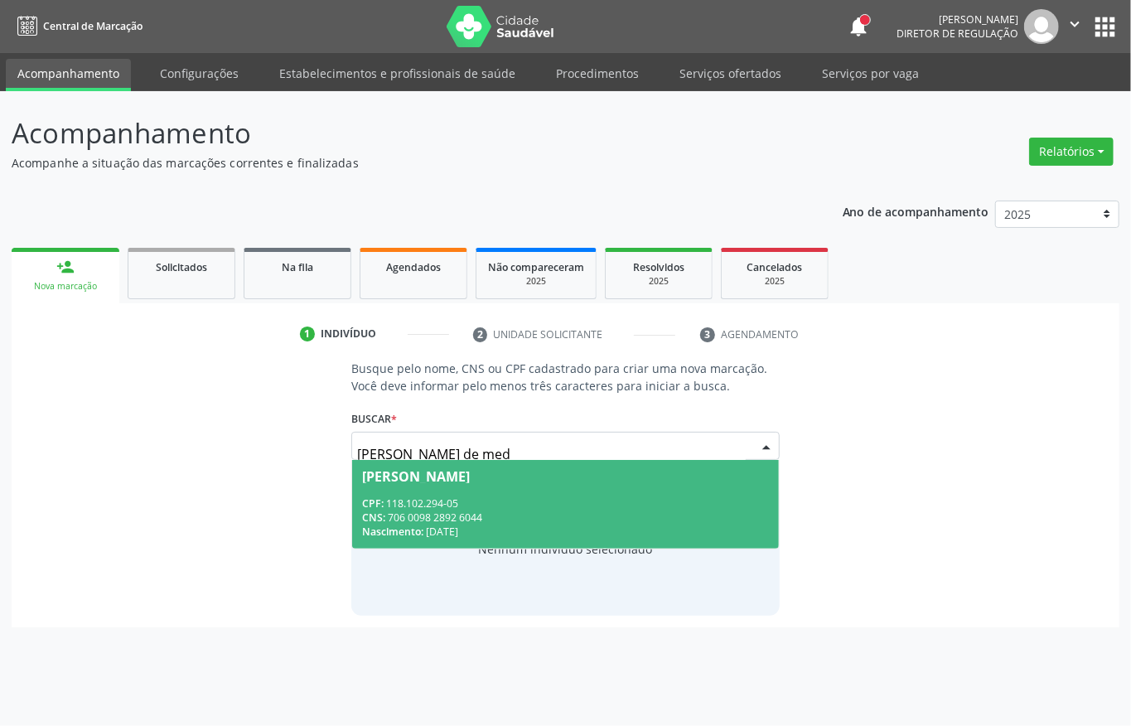
click at [569, 489] on span "[PERSON_NAME] CPF: 118.102.294-05 CNS: 706 0098 2892 6044 Nascimento: [DATE]" at bounding box center [565, 504] width 427 height 89
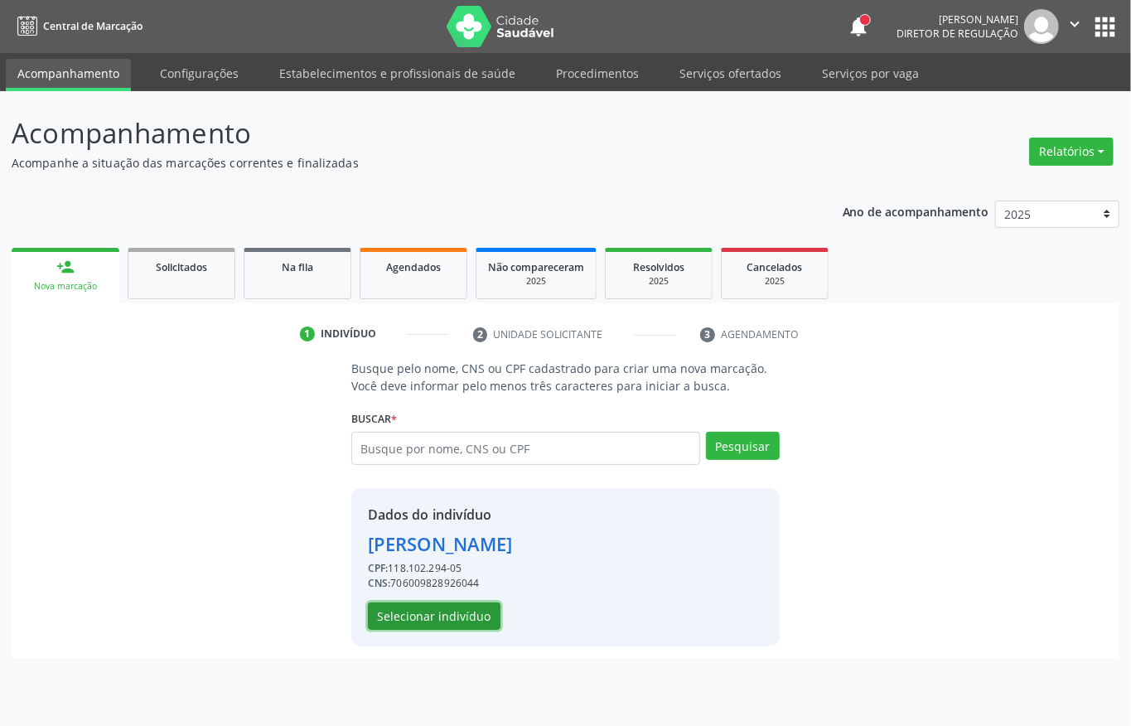
click at [492, 613] on button "Selecionar indivíduo" at bounding box center [434, 617] width 133 height 28
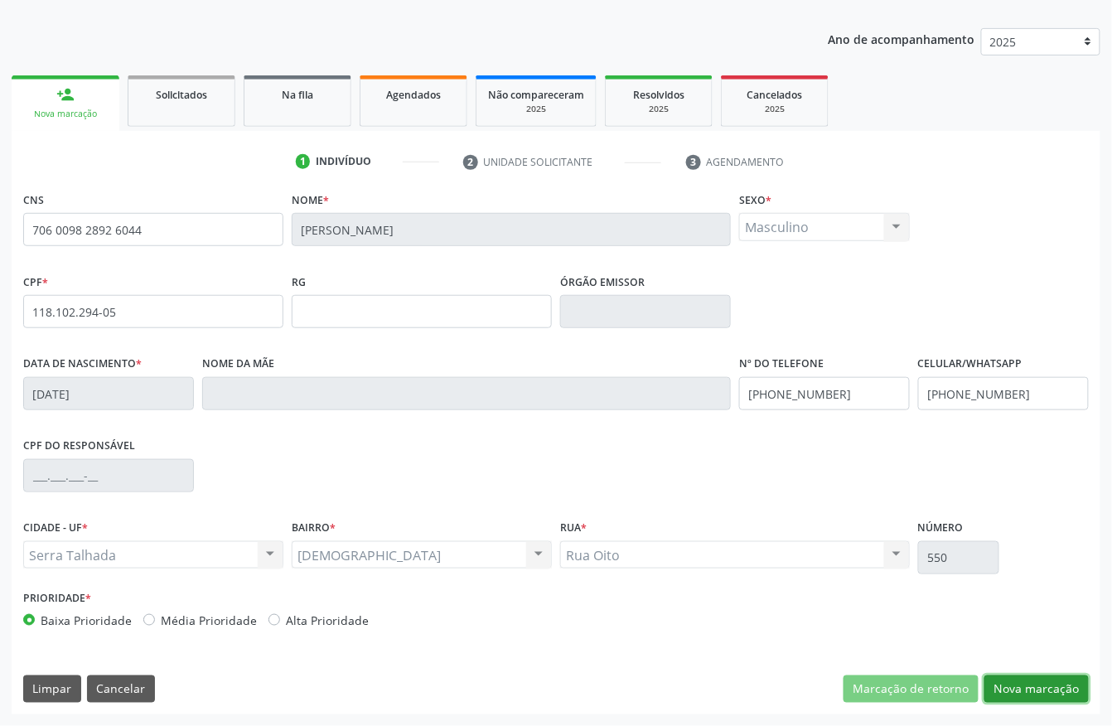
click at [1028, 687] on button "Nova marcação" at bounding box center [1037, 690] width 104 height 28
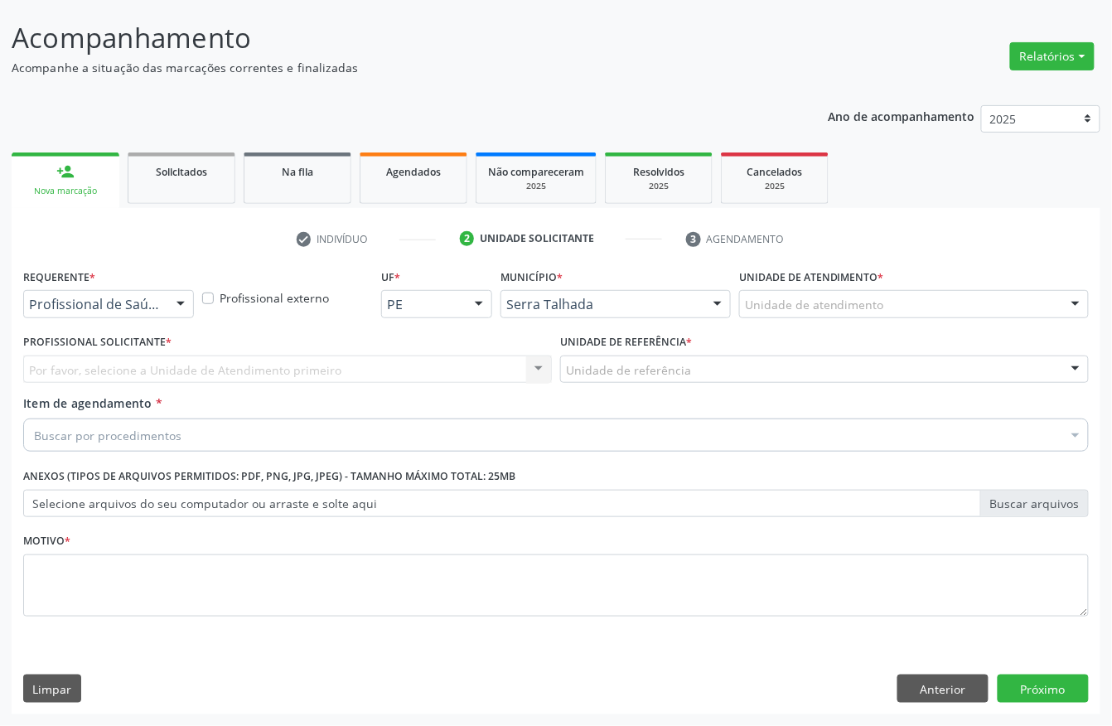
scroll to position [97, 0]
click at [143, 315] on div "Profissional de Saúde" at bounding box center [108, 304] width 171 height 28
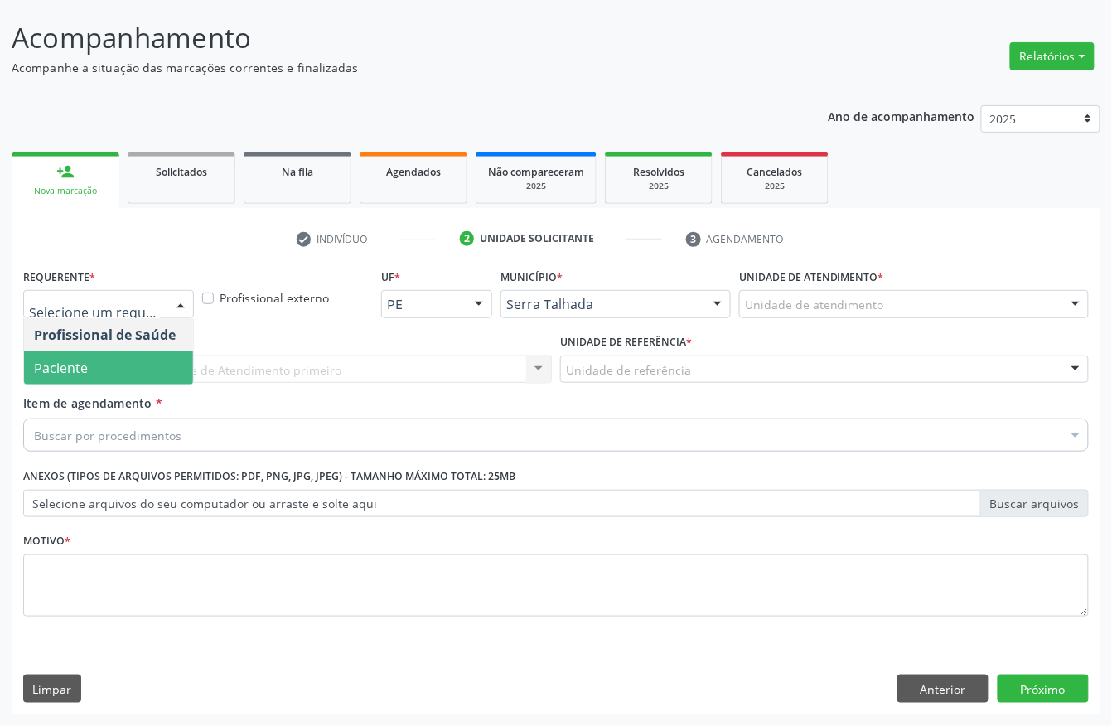
click at [131, 362] on span "Paciente" at bounding box center [108, 367] width 169 height 33
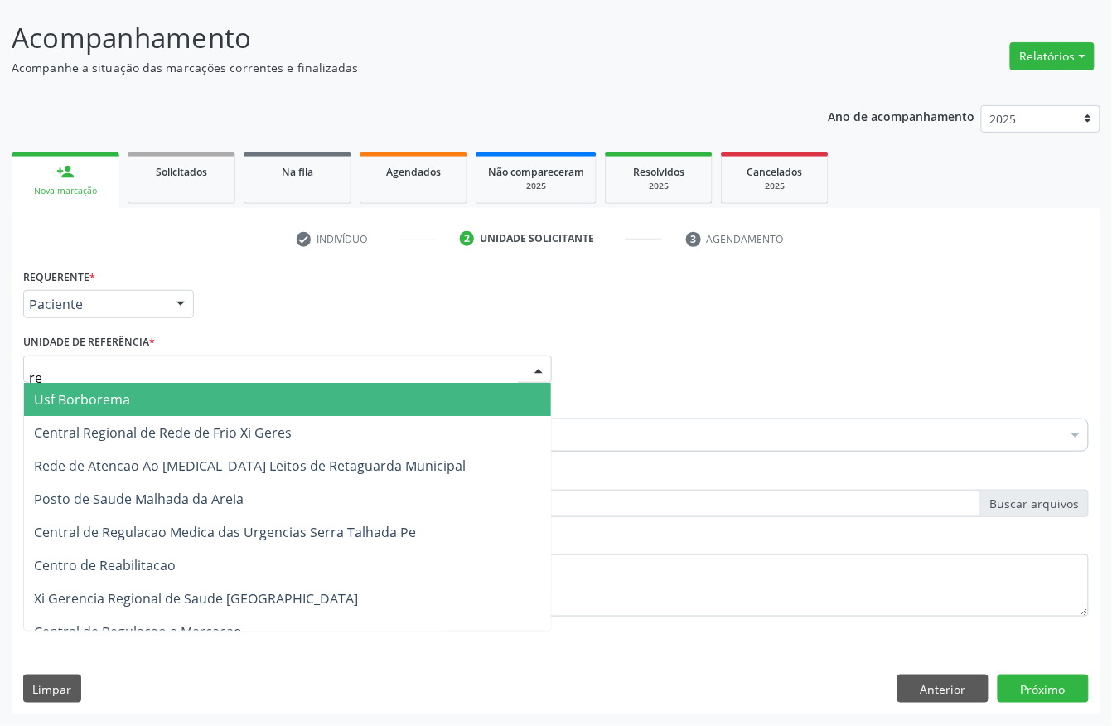
type input "rea"
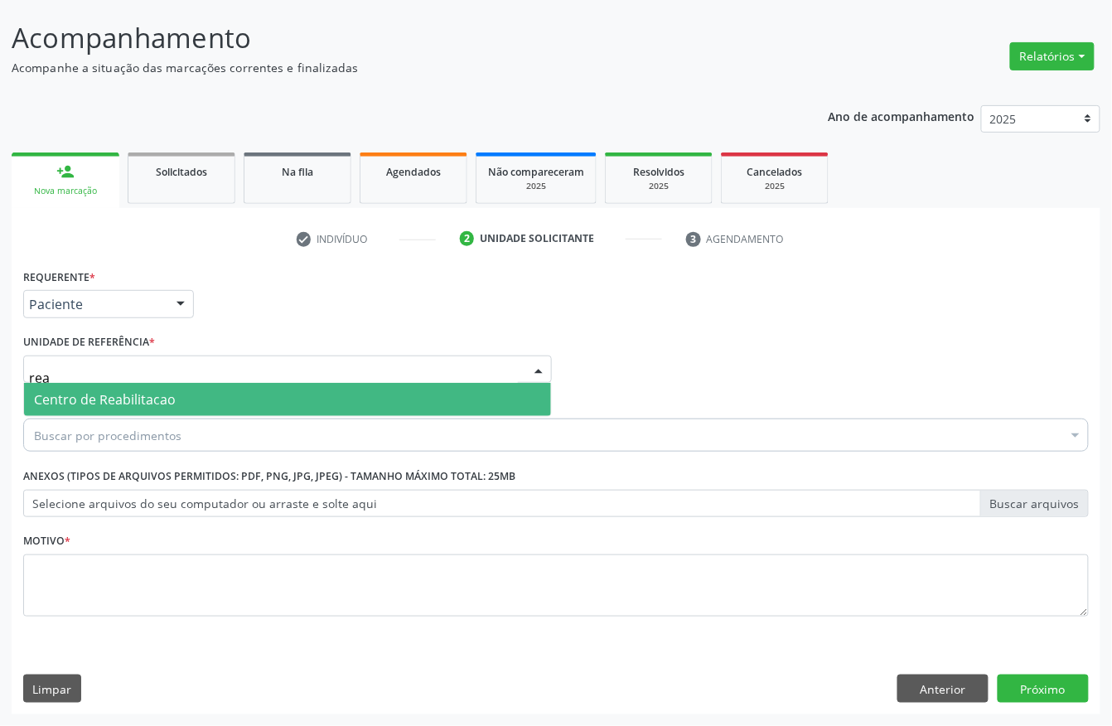
click at [131, 390] on span "Centro de Reabilitacao" at bounding box center [105, 399] width 142 height 18
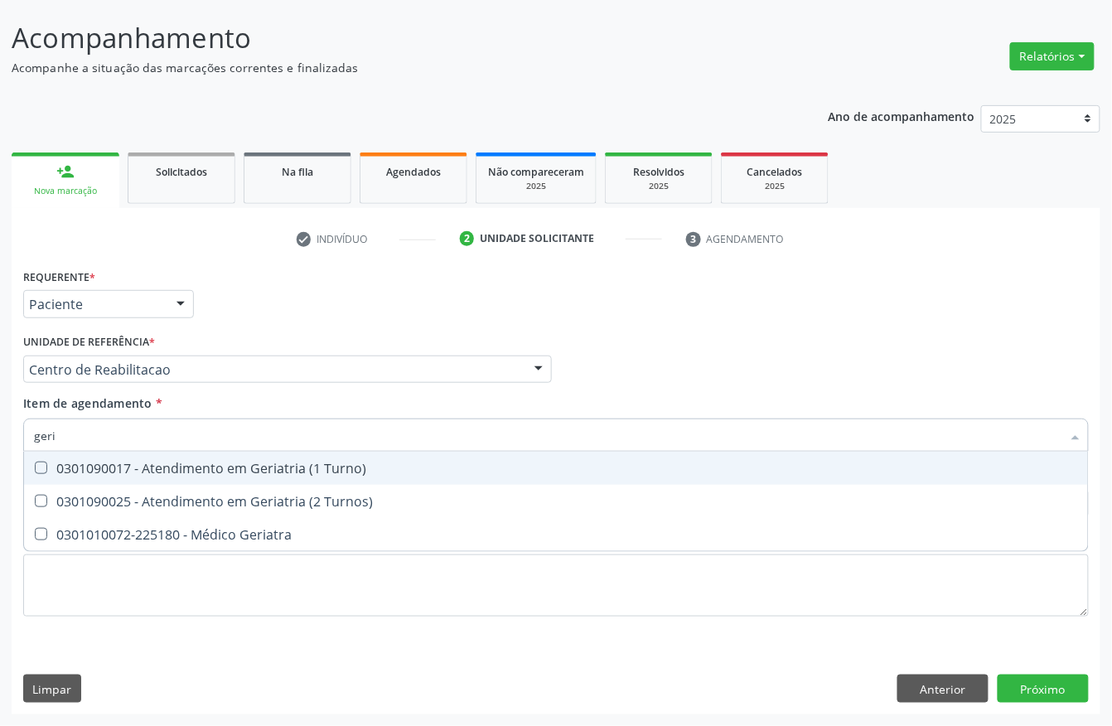
type input "geria"
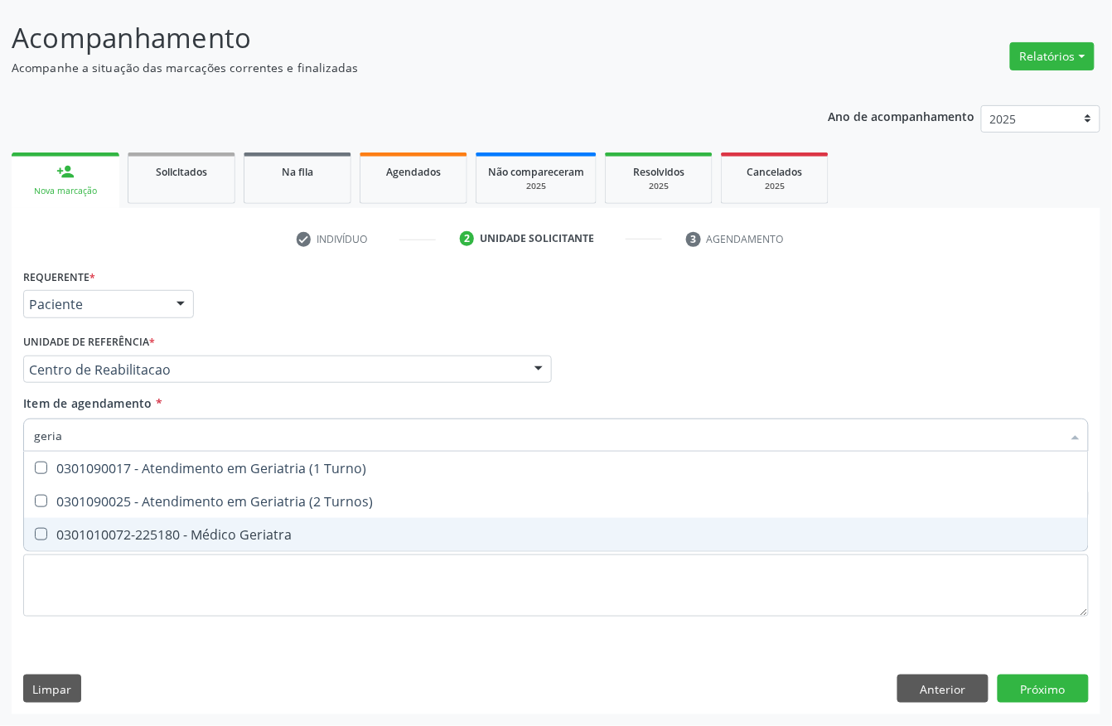
click at [170, 528] on div "0301010072-225180 - Médico Geriatra" at bounding box center [556, 534] width 1044 height 13
checkbox Geriatra "true"
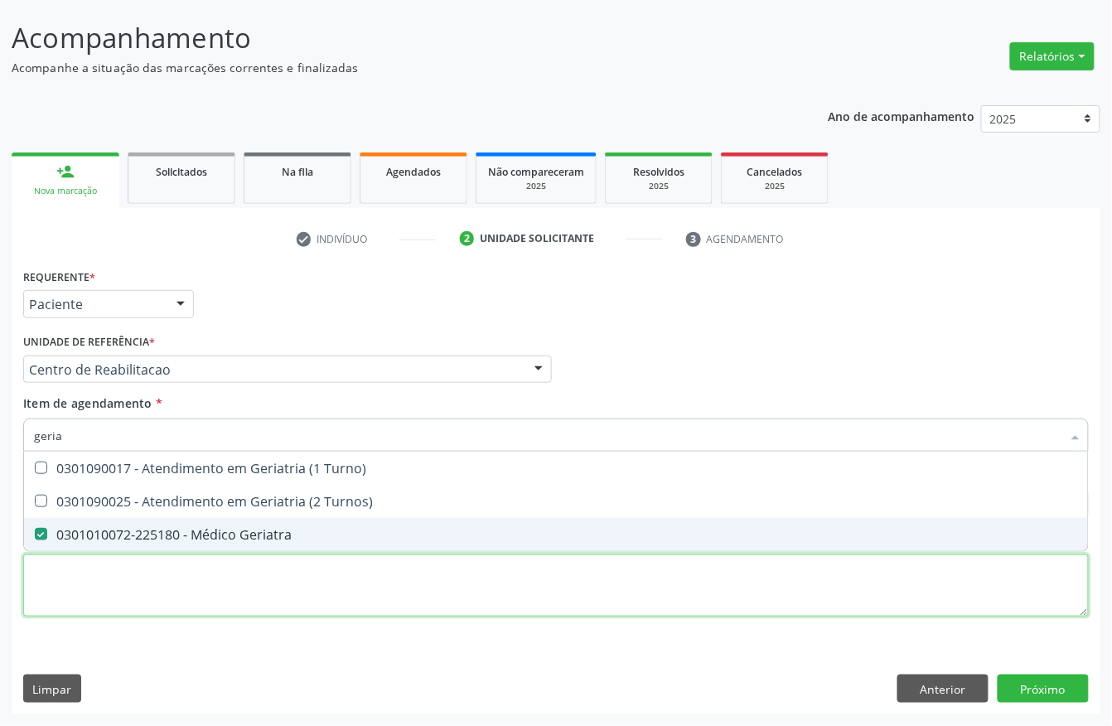
click at [134, 593] on div "Requerente * Paciente Profissional de Saúde Paciente Nenhum resultado encontrad…" at bounding box center [556, 451] width 1066 height 375
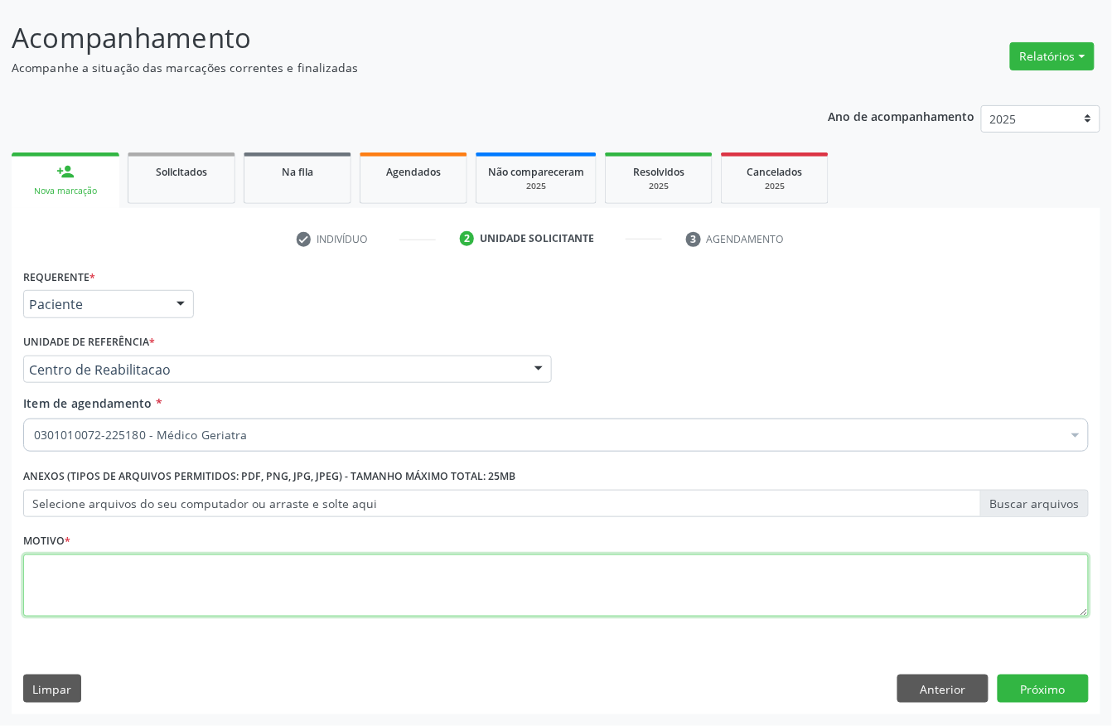
click at [134, 593] on li "Não selecionados" at bounding box center [679, 596] width 1310 height 44
type textarea "a"
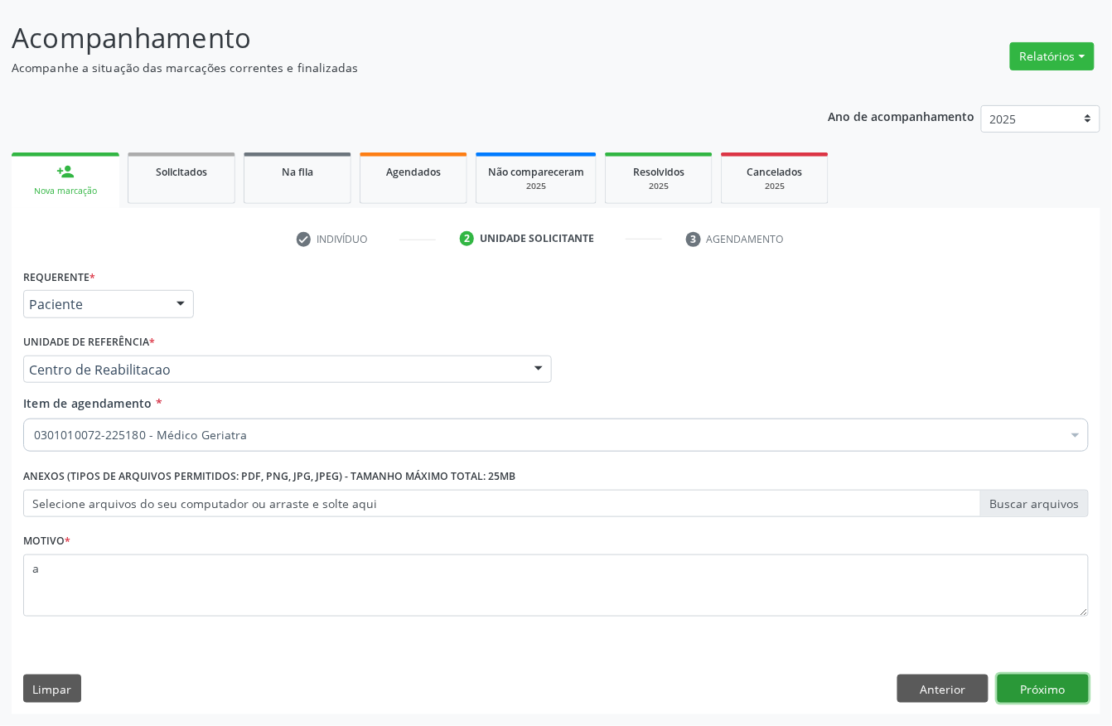
click at [1041, 685] on button "Próximo" at bounding box center [1043, 689] width 91 height 28
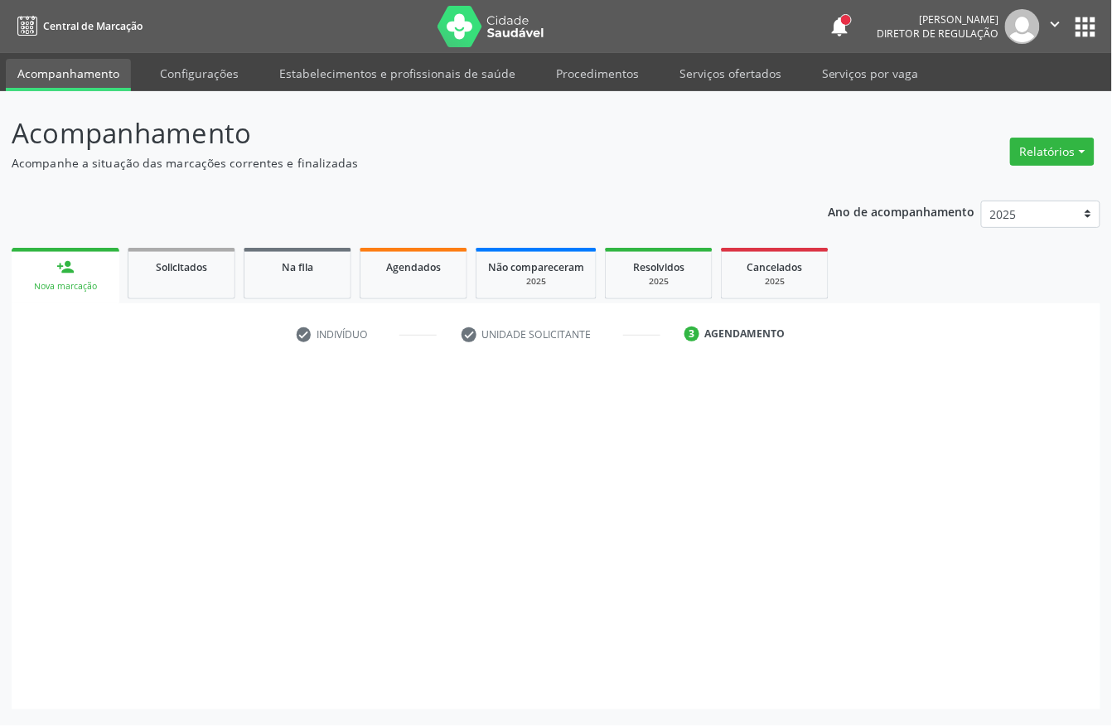
scroll to position [0, 0]
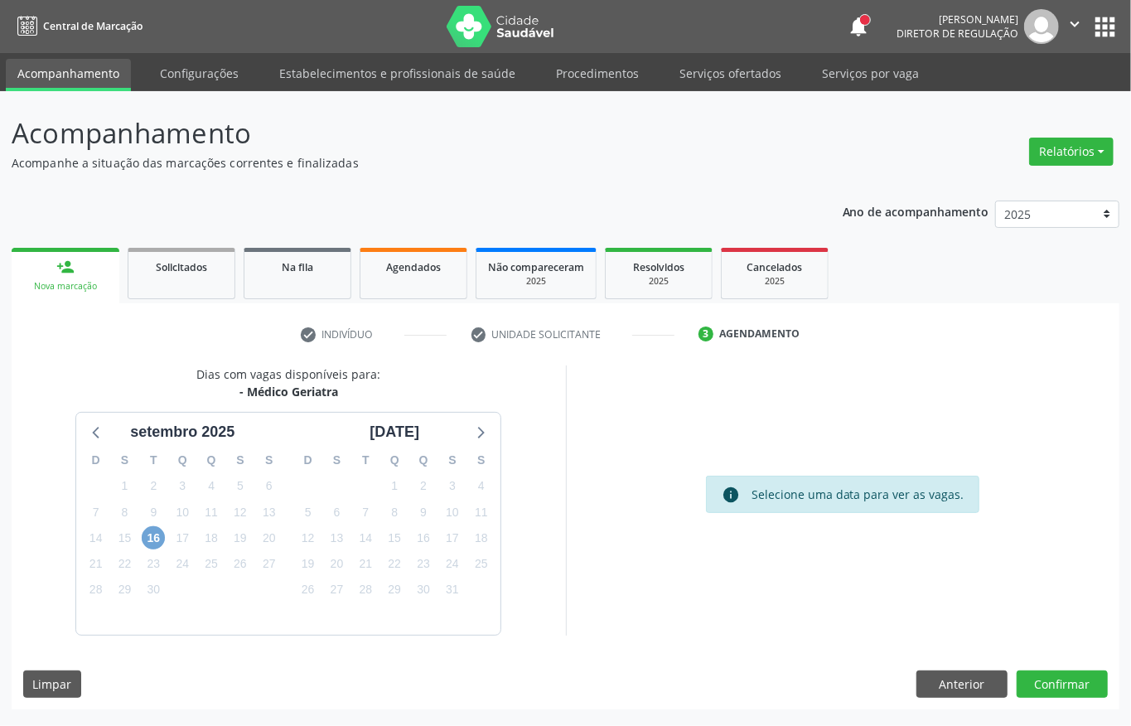
click at [143, 544] on span "16" at bounding box center [153, 537] width 23 height 23
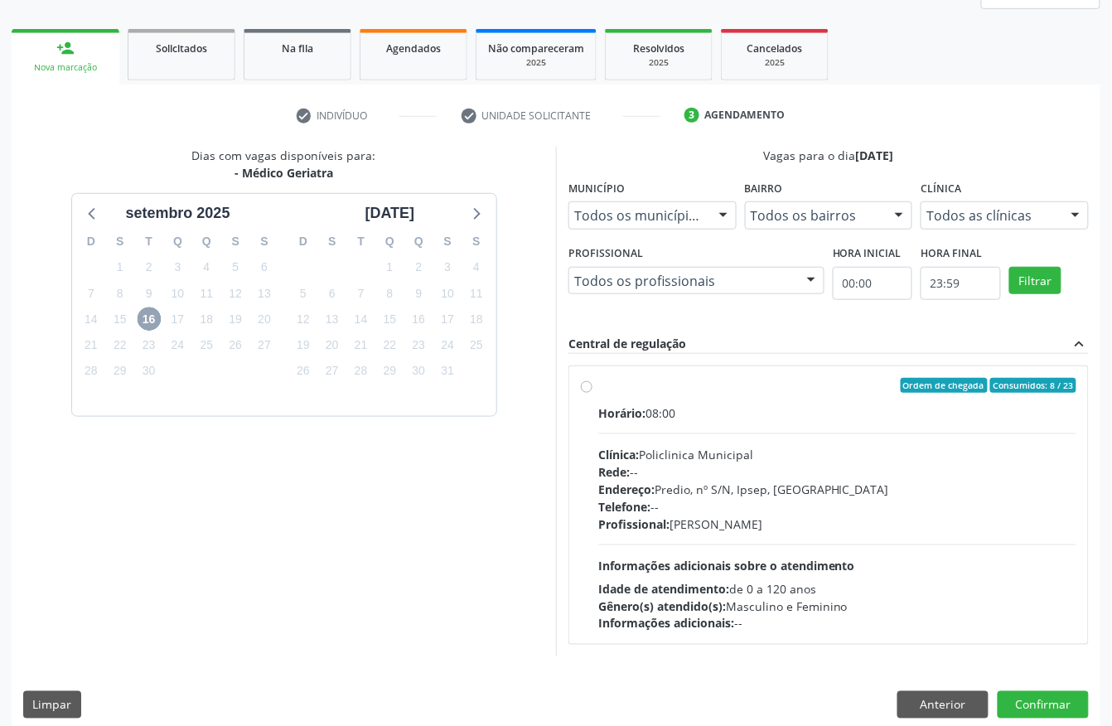
scroll to position [220, 0]
